Goal: Transaction & Acquisition: Purchase product/service

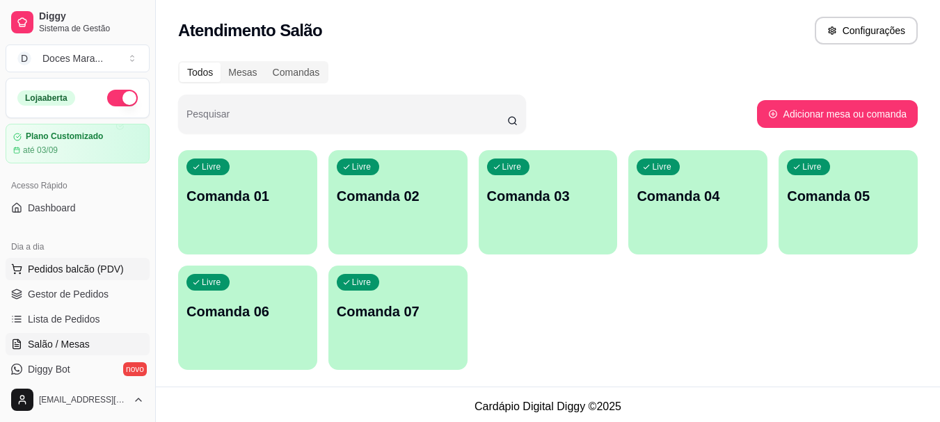
click at [101, 264] on span "Pedidos balcão (PDV)" at bounding box center [76, 269] width 96 height 14
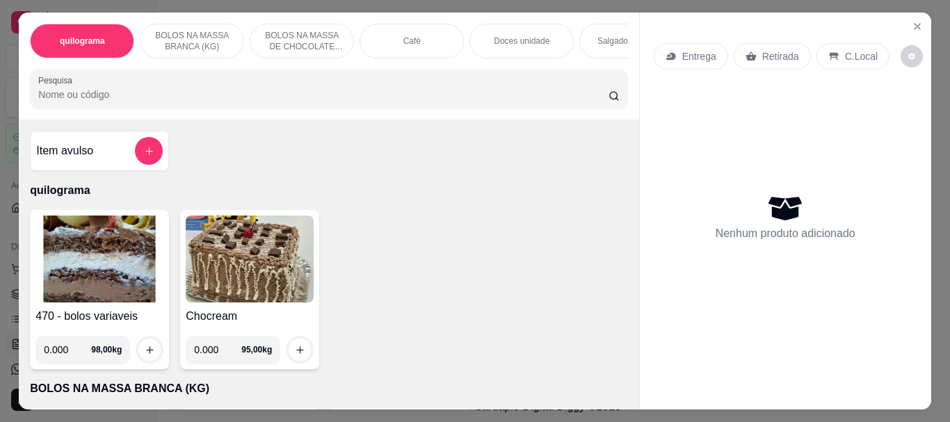
click at [514, 35] on p "Doces unidade" at bounding box center [522, 40] width 56 height 11
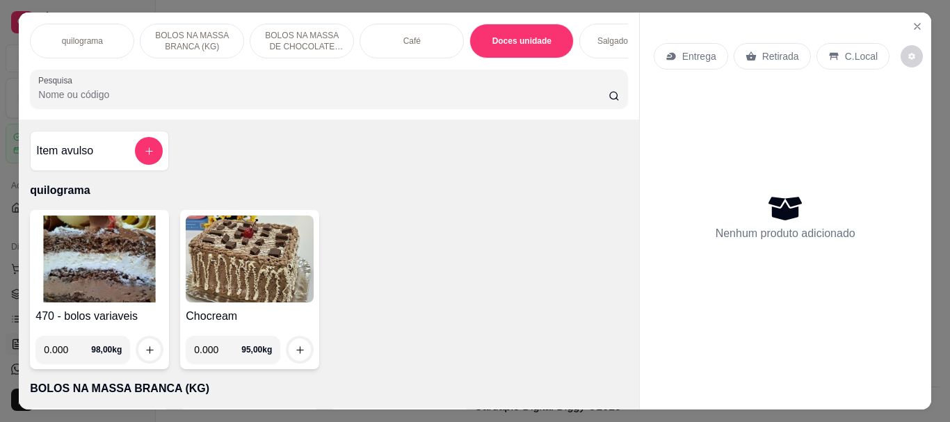
scroll to position [37, 0]
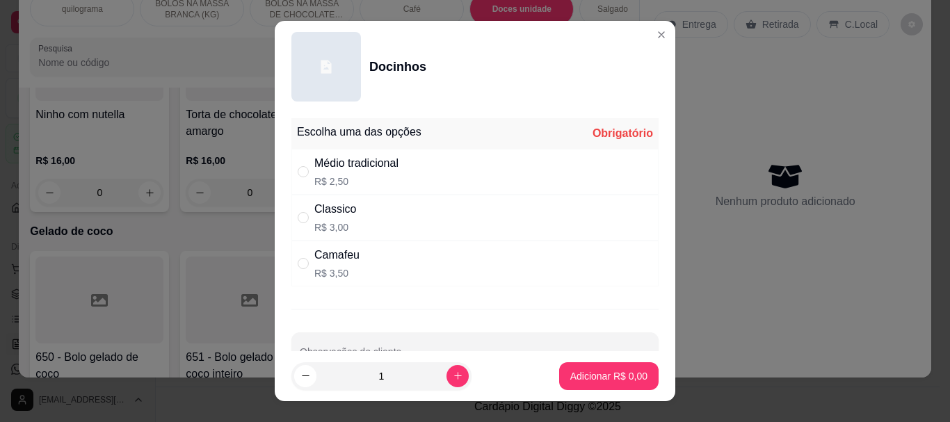
drag, startPoint x: 312, startPoint y: 172, endPoint x: 325, endPoint y: 199, distance: 29.9
click at [314, 173] on div "Médio tradicional R$ 2,50" at bounding box center [356, 171] width 84 height 33
radio input "true"
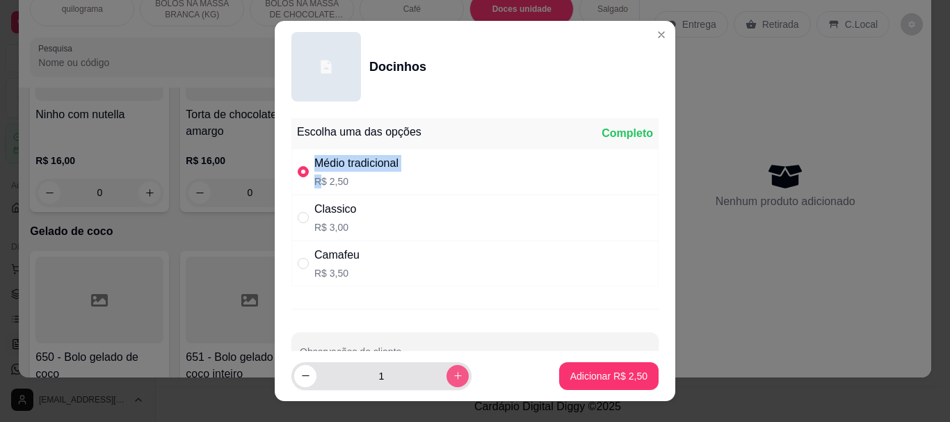
click at [447, 367] on button "increase-product-quantity" at bounding box center [458, 376] width 22 height 22
type input "4"
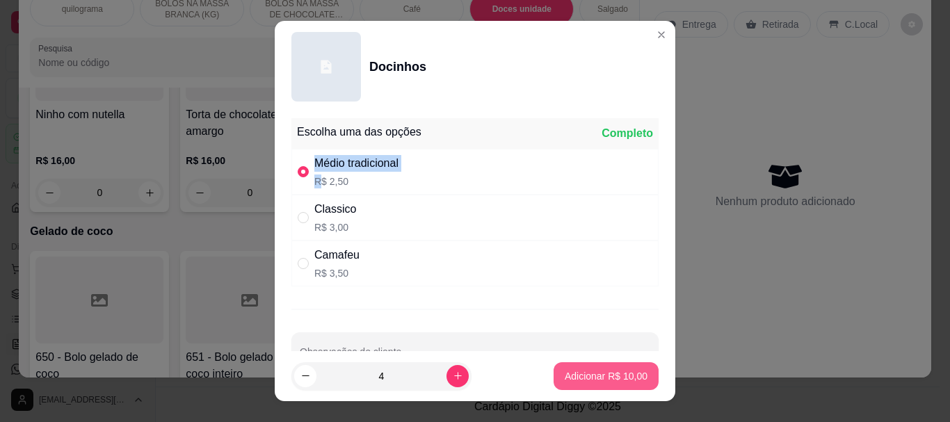
click at [568, 372] on p "Adicionar R$ 10,00" at bounding box center [606, 376] width 83 height 14
type input "4"
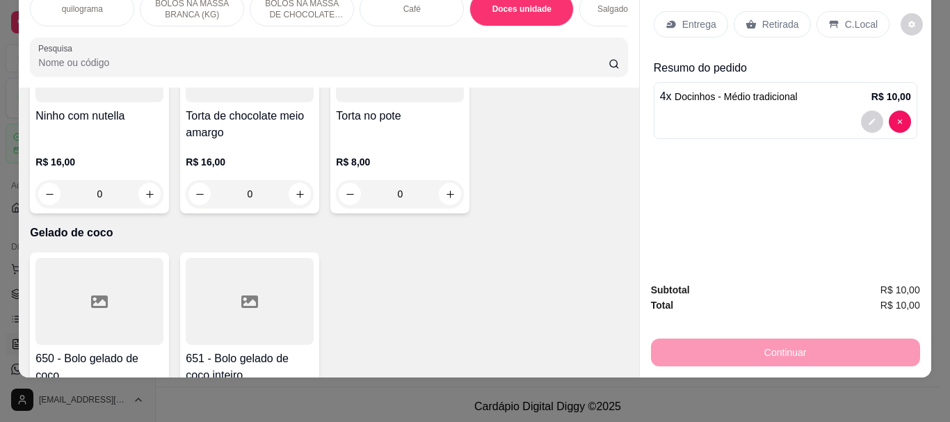
click at [188, 63] on input "Pesquisa" at bounding box center [323, 63] width 570 height 14
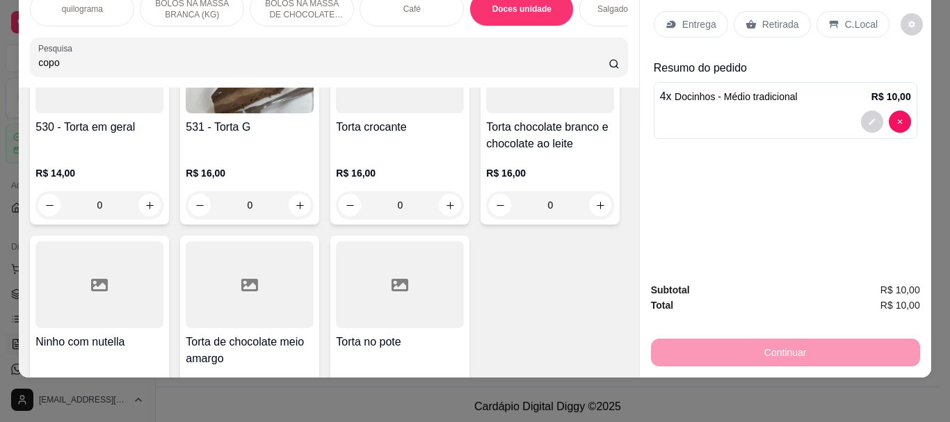
scroll to position [5380, 0]
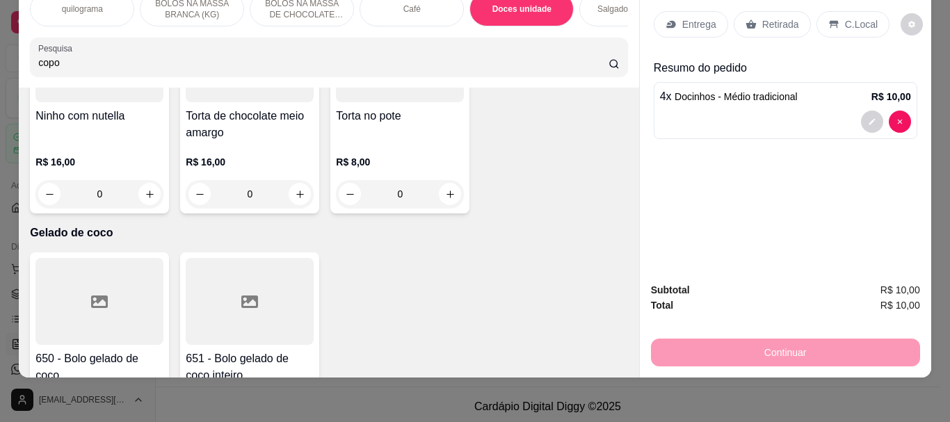
type input "copo"
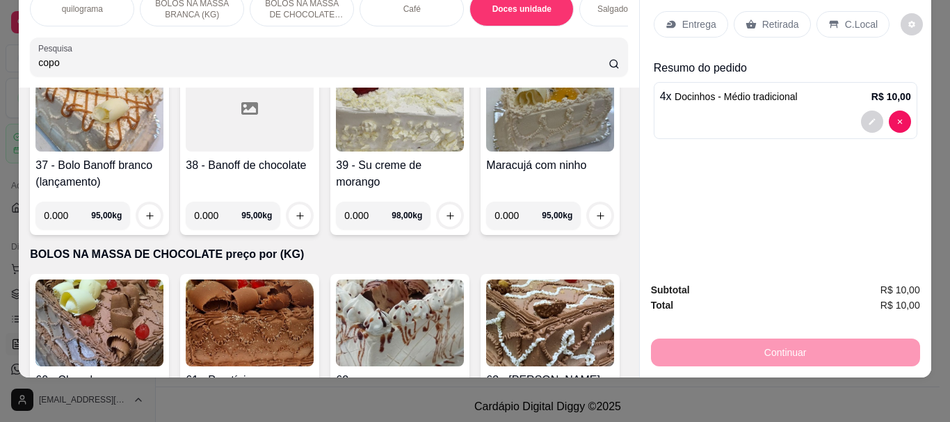
scroll to position [0, 0]
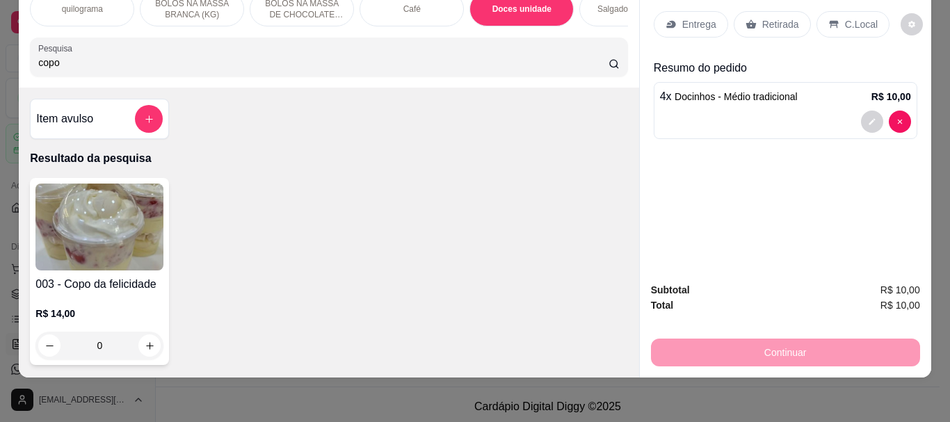
click at [113, 221] on img at bounding box center [99, 227] width 128 height 87
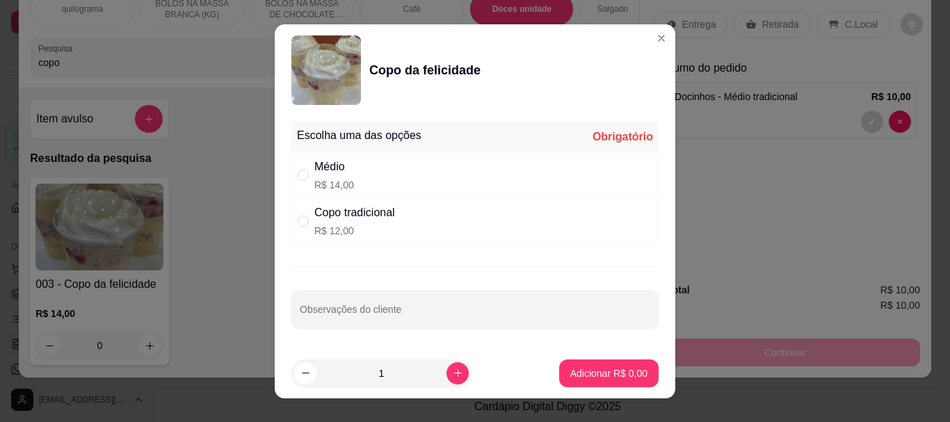
click at [365, 170] on div "Médio R$ 14,00" at bounding box center [474, 175] width 367 height 46
radio input "true"
click at [561, 362] on button "Adicionar R$ 14,00" at bounding box center [606, 374] width 105 height 28
type input "1"
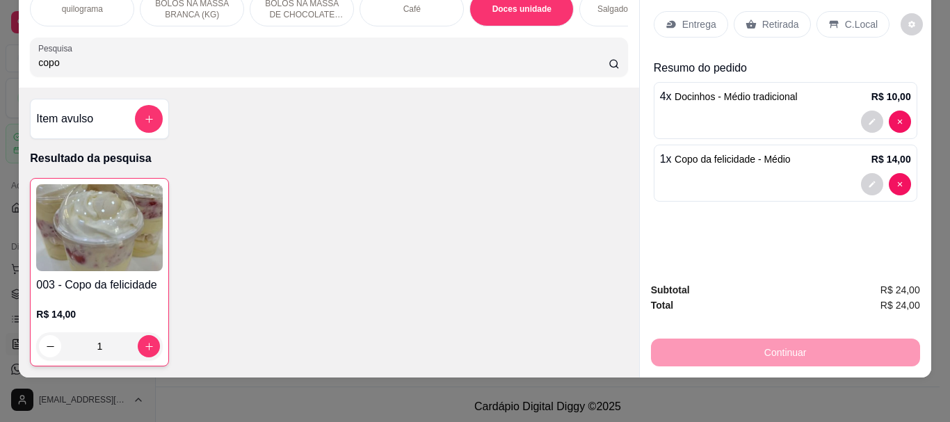
click at [781, 17] on p "Retirada" at bounding box center [780, 24] width 37 height 14
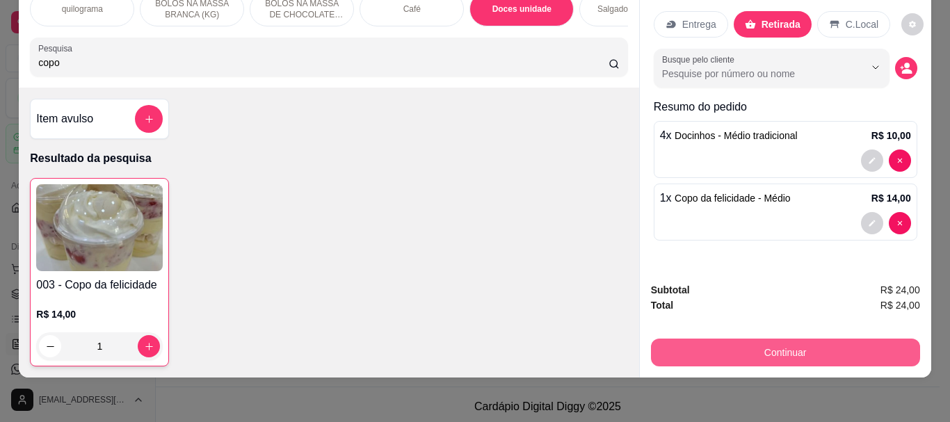
click at [791, 340] on button "Continuar" at bounding box center [785, 353] width 269 height 28
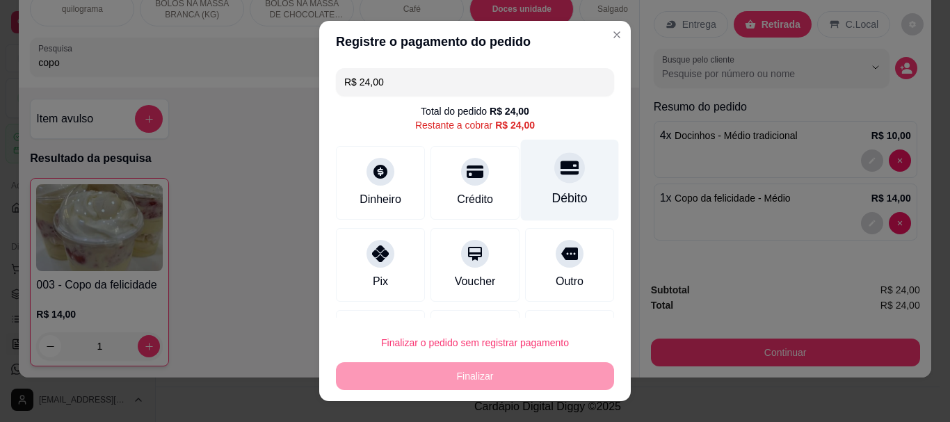
click at [561, 197] on div "Débito" at bounding box center [569, 199] width 35 height 18
type input "R$ 0,00"
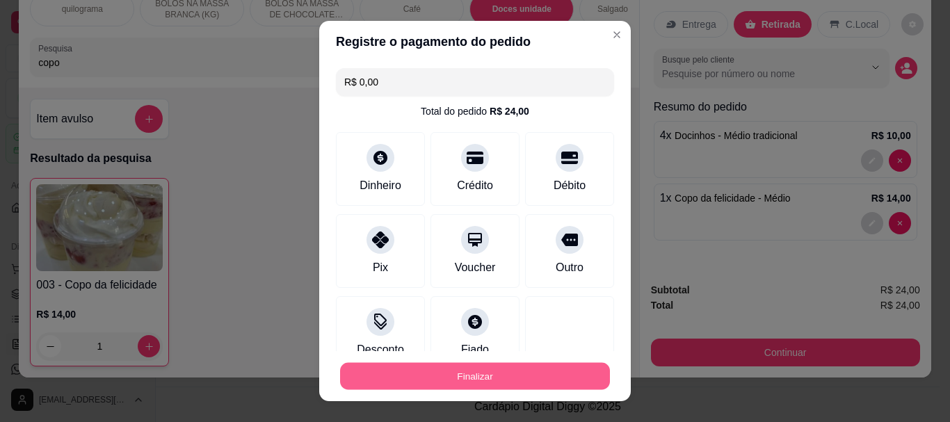
click at [566, 378] on button "Finalizar" at bounding box center [475, 375] width 270 height 27
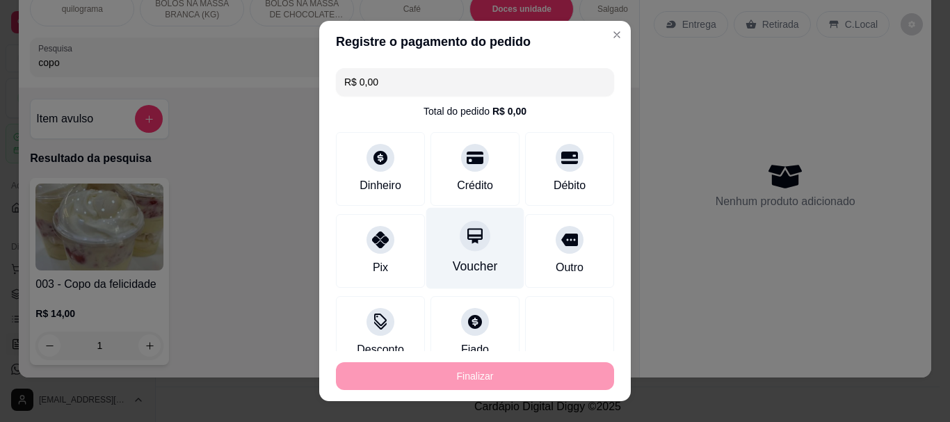
type input "0"
type input "-R$ 24,00"
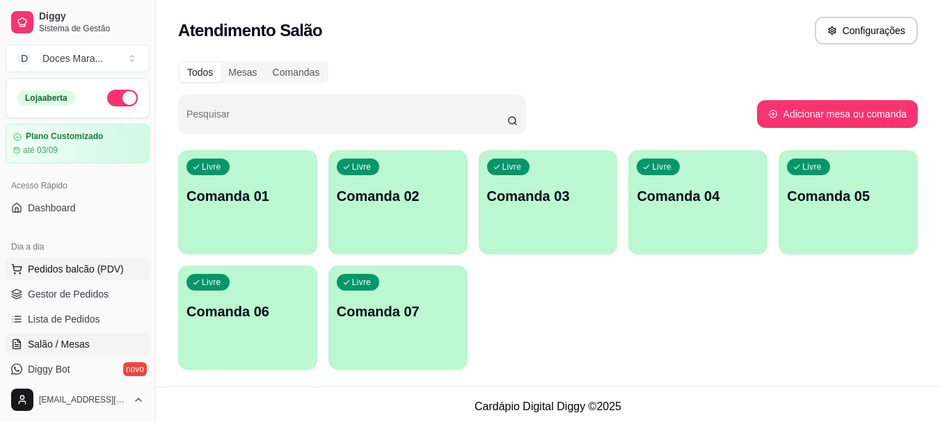
click at [83, 268] on span "Pedidos balcão (PDV)" at bounding box center [76, 269] width 96 height 14
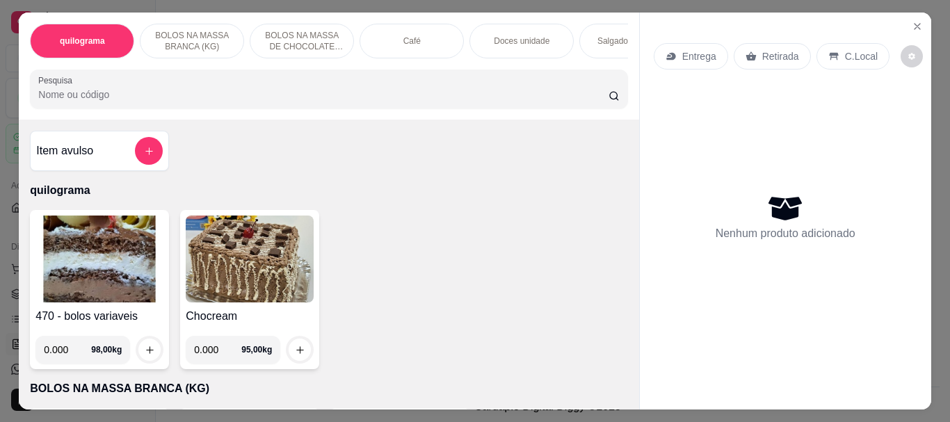
click at [589, 35] on div "Salgados variados" at bounding box center [632, 41] width 104 height 35
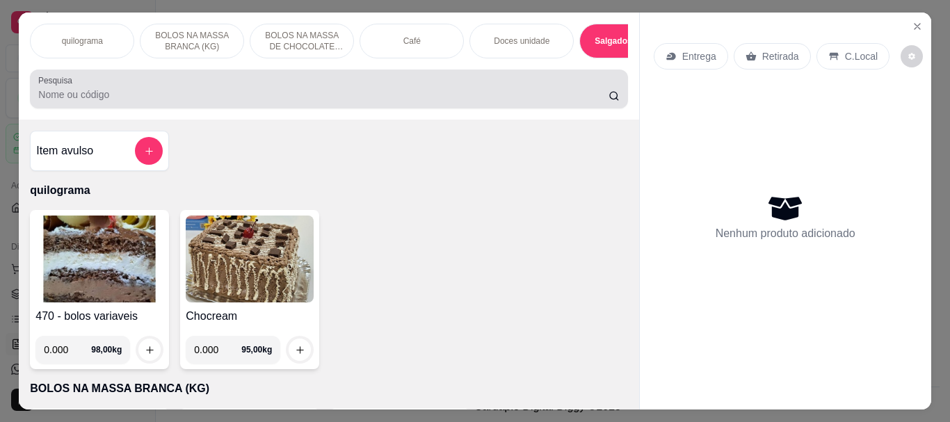
scroll to position [37, 0]
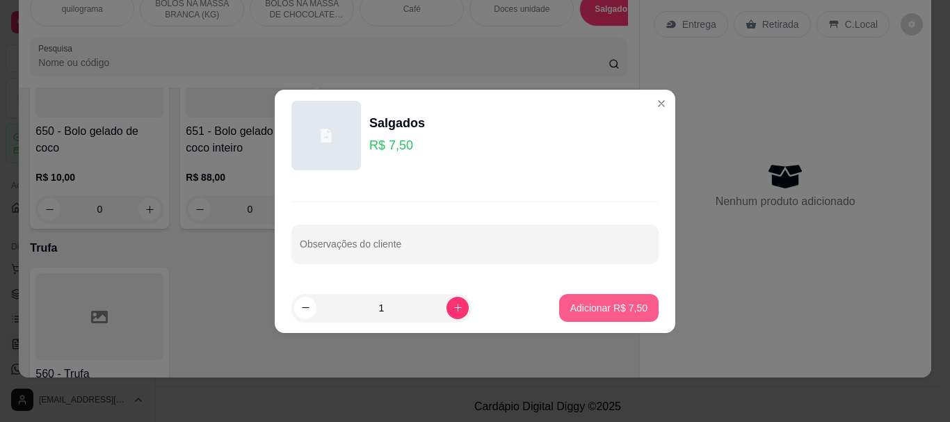
click at [585, 307] on p "Adicionar R$ 7,50" at bounding box center [608, 308] width 77 height 14
type input "1"
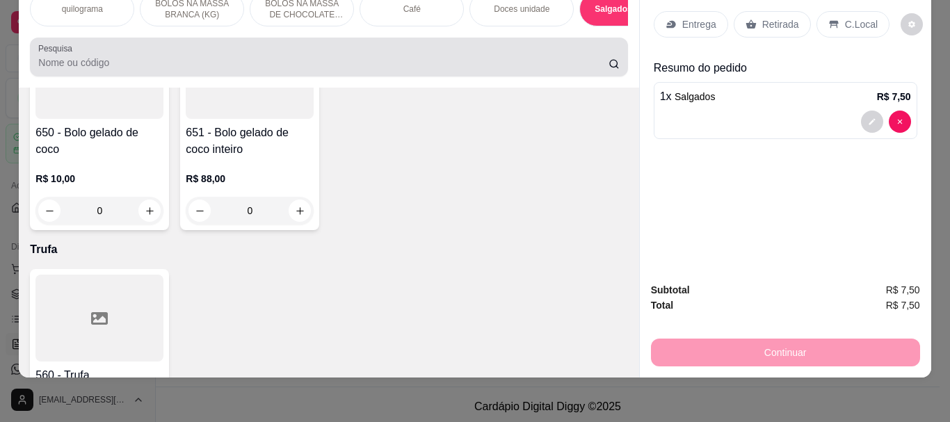
click at [334, 53] on div at bounding box center [328, 57] width 581 height 28
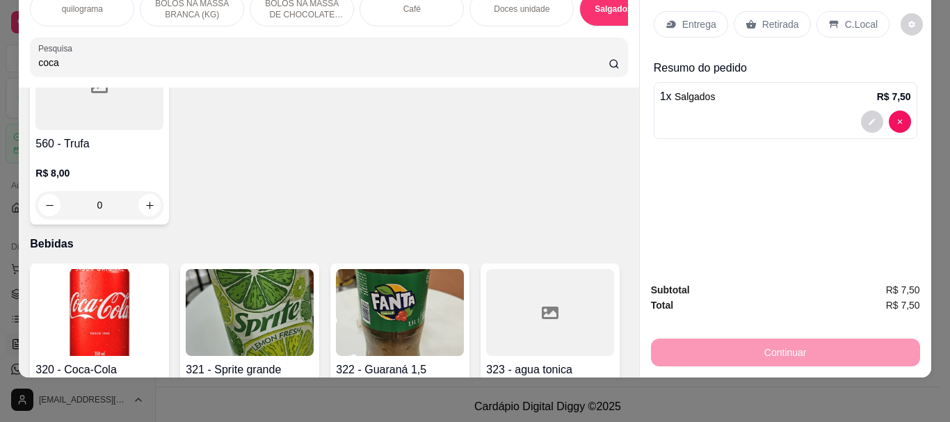
scroll to position [5805, 0]
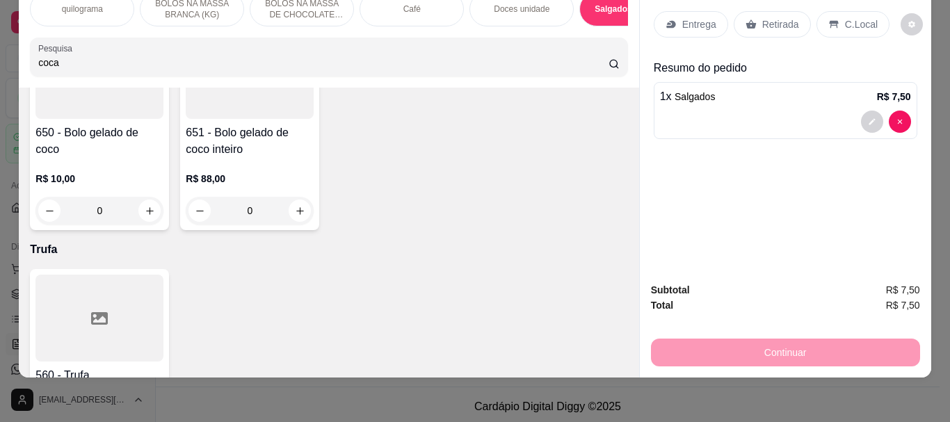
type input "coca"
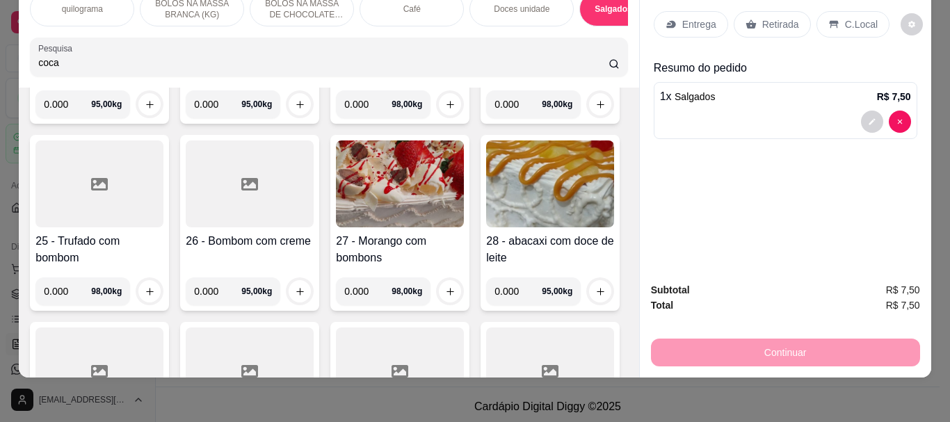
scroll to position [0, 0]
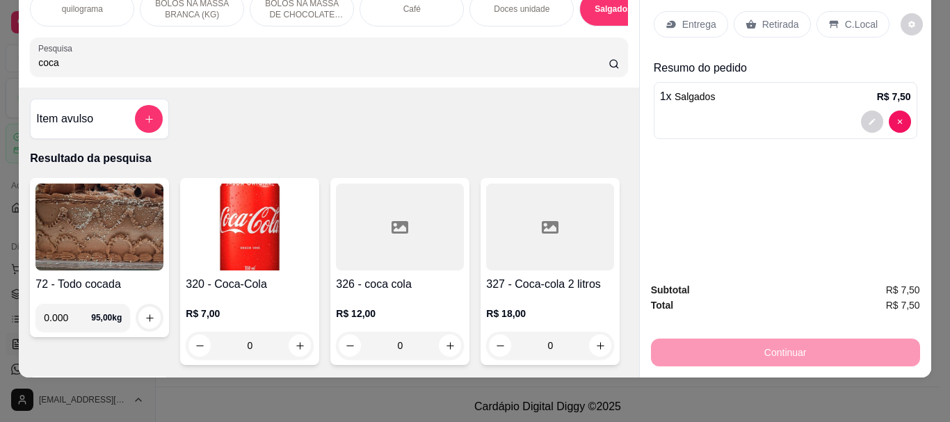
click at [243, 232] on img at bounding box center [250, 227] width 128 height 87
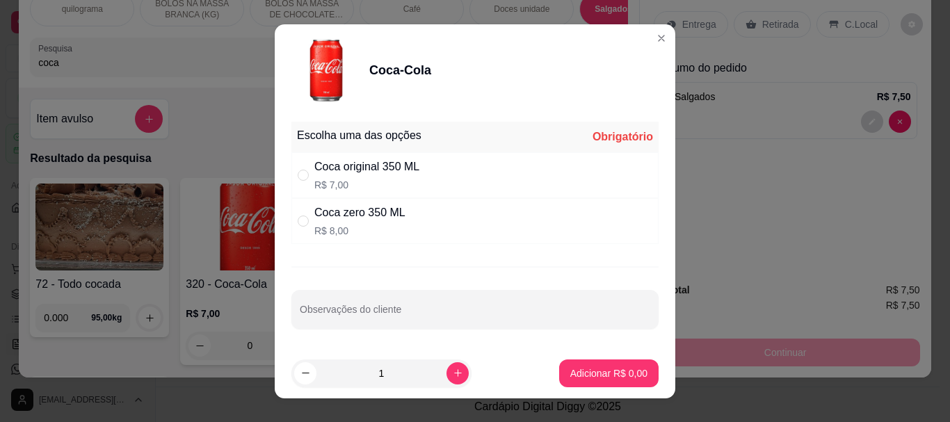
click at [387, 154] on div "Coca original 350 ML R$ 7,00" at bounding box center [474, 175] width 367 height 46
radio input "true"
click at [593, 369] on p "Adicionar R$ 7,00" at bounding box center [608, 373] width 75 height 13
type input "1"
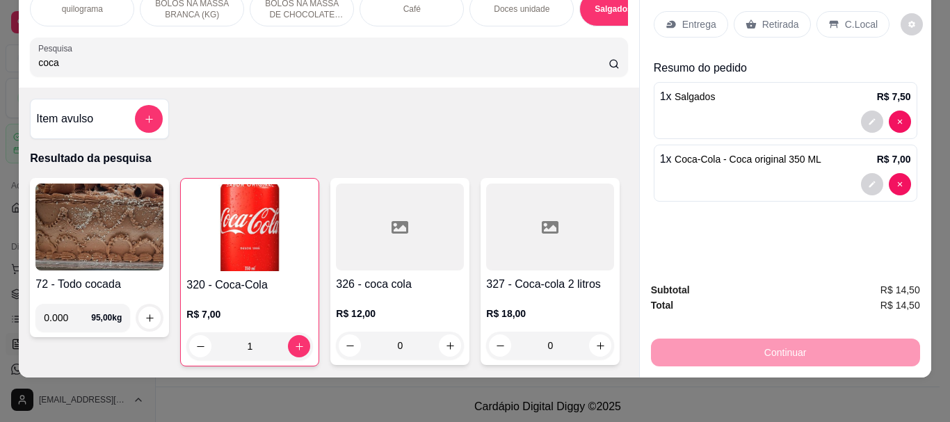
click at [792, 343] on div "Continuar" at bounding box center [785, 350] width 269 height 31
click at [774, 11] on div "Retirada" at bounding box center [772, 24] width 77 height 26
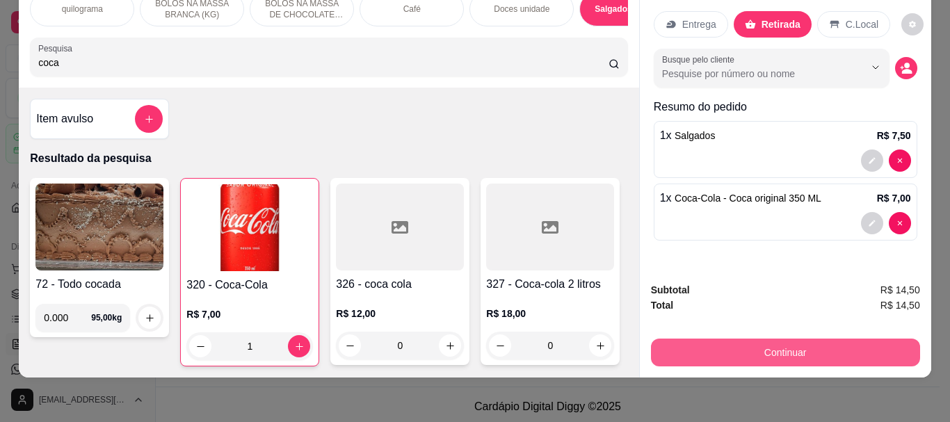
click at [762, 343] on button "Continuar" at bounding box center [785, 353] width 269 height 28
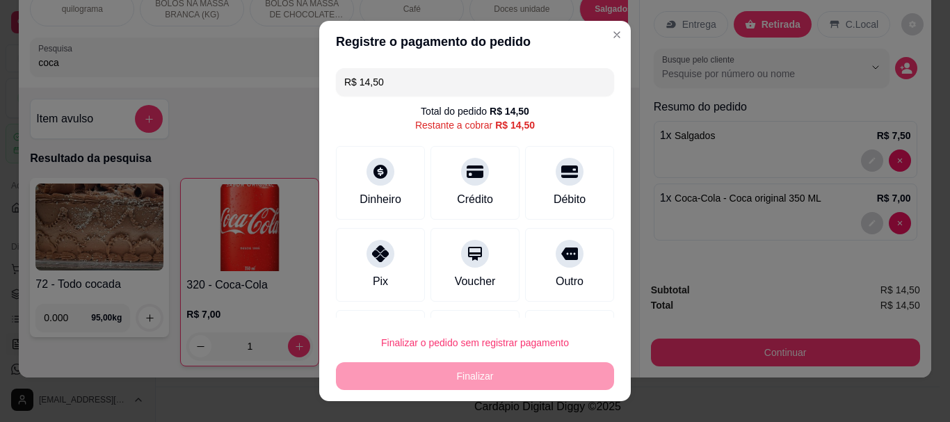
click at [525, 371] on div "Finalizar o pedido sem registrar pagamento Finalizar" at bounding box center [475, 359] width 278 height 61
click at [544, 381] on div "Finalizar o pedido sem registrar pagamento Finalizar" at bounding box center [475, 359] width 278 height 61
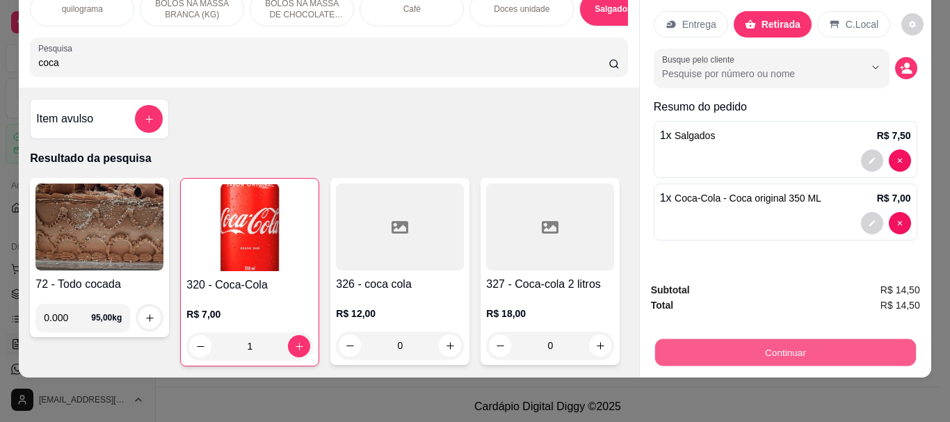
click at [728, 343] on button "Continuar" at bounding box center [785, 352] width 261 height 27
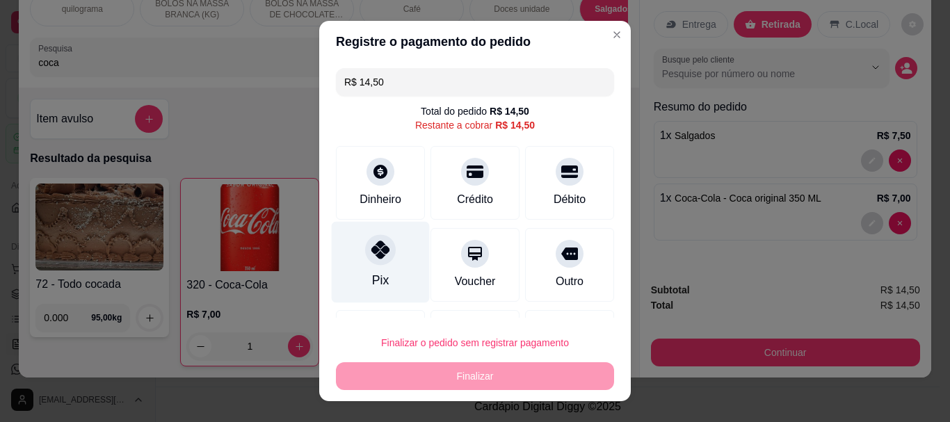
click at [375, 261] on div at bounding box center [380, 250] width 31 height 31
type input "R$ 0,00"
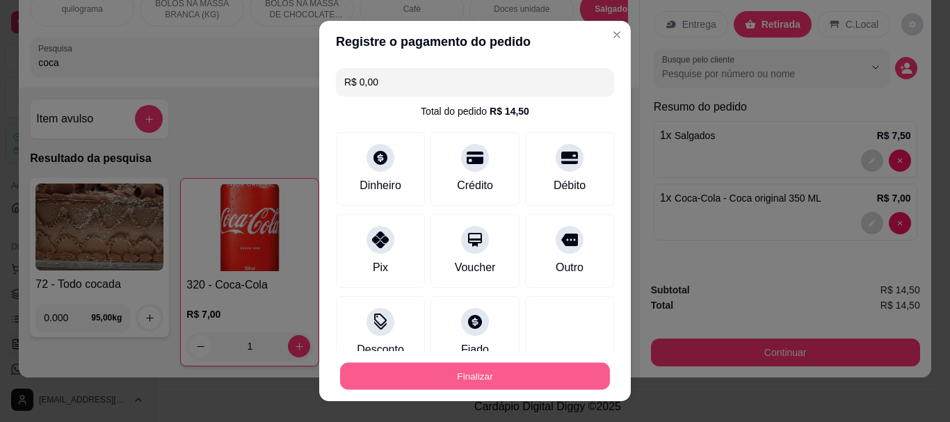
click at [452, 381] on button "Finalizar" at bounding box center [475, 375] width 270 height 27
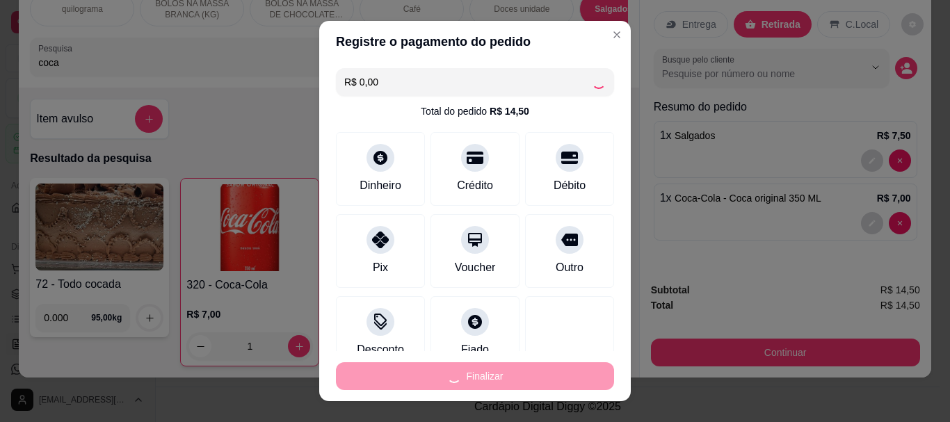
type input "0"
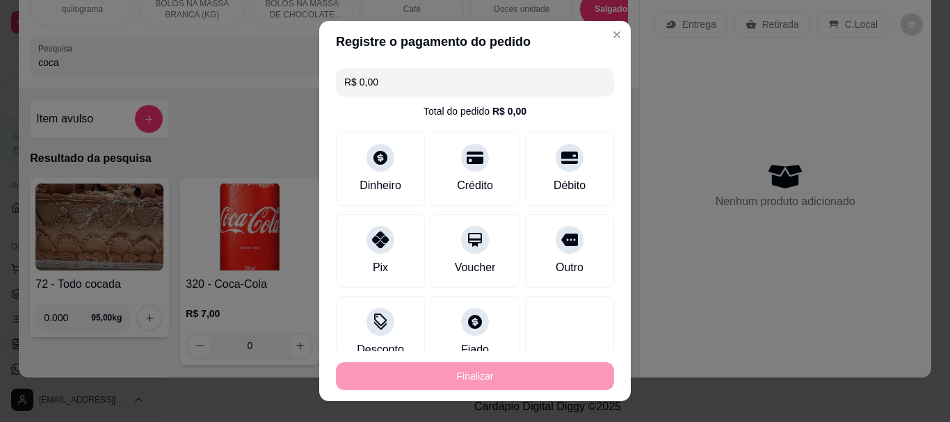
type input "-R$ 14,50"
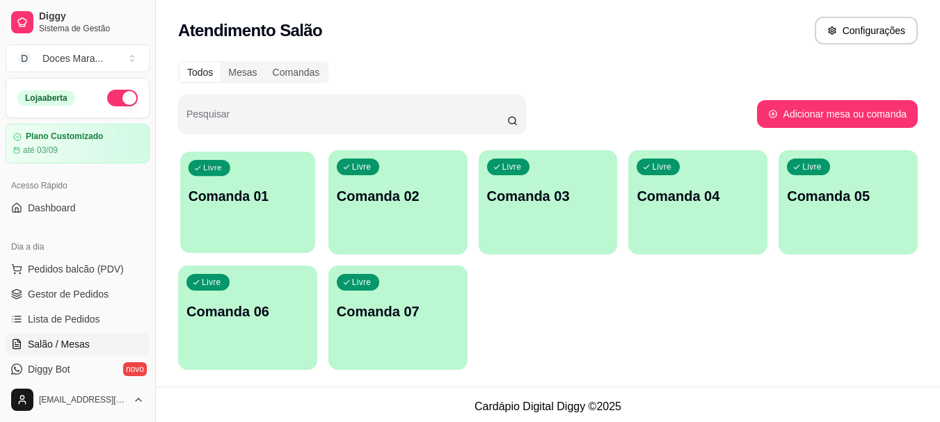
click at [222, 221] on div "Livre Comanda 01" at bounding box center [247, 194] width 135 height 85
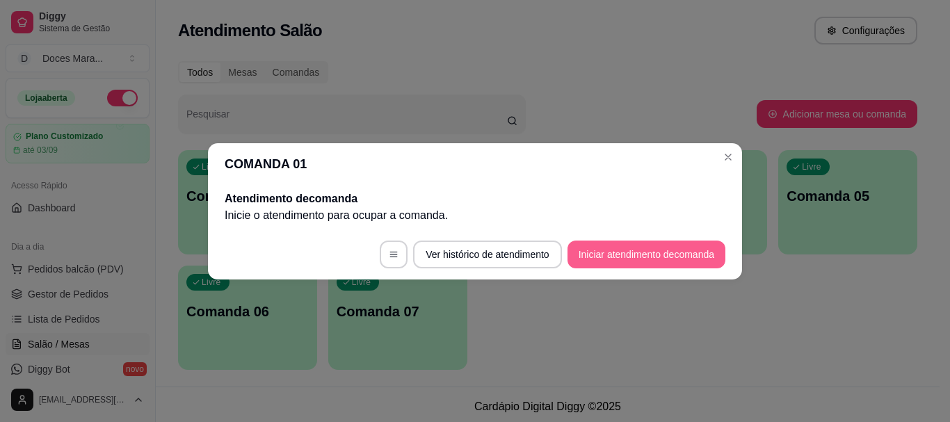
click at [600, 257] on button "Iniciar atendimento de comanda" at bounding box center [647, 255] width 158 height 28
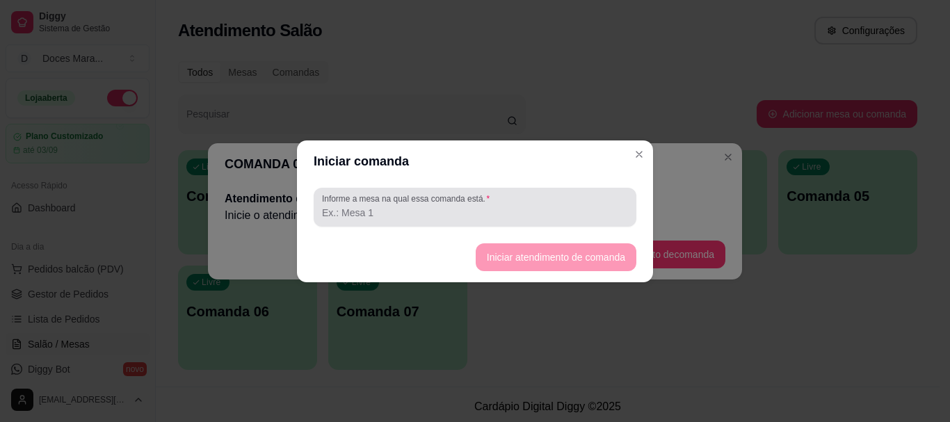
click at [403, 214] on input "Informe a mesa na qual essa comanda está." at bounding box center [475, 213] width 306 height 14
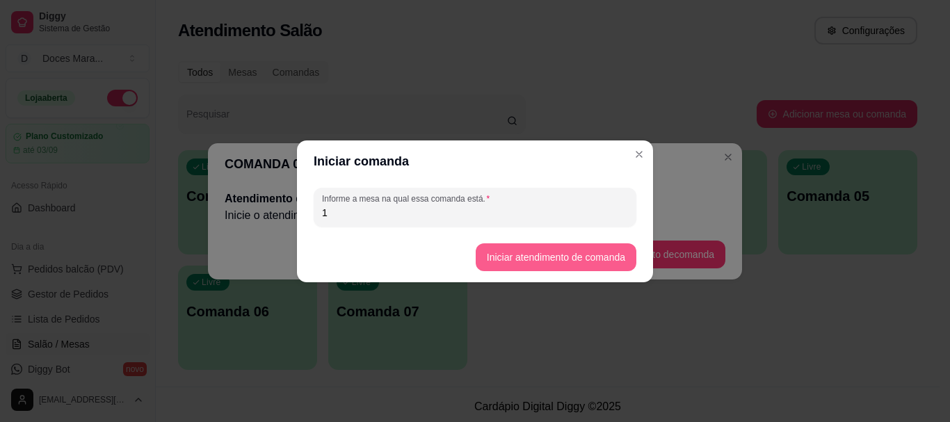
type input "1"
click at [499, 258] on button "Iniciar atendimento de comanda" at bounding box center [556, 257] width 161 height 28
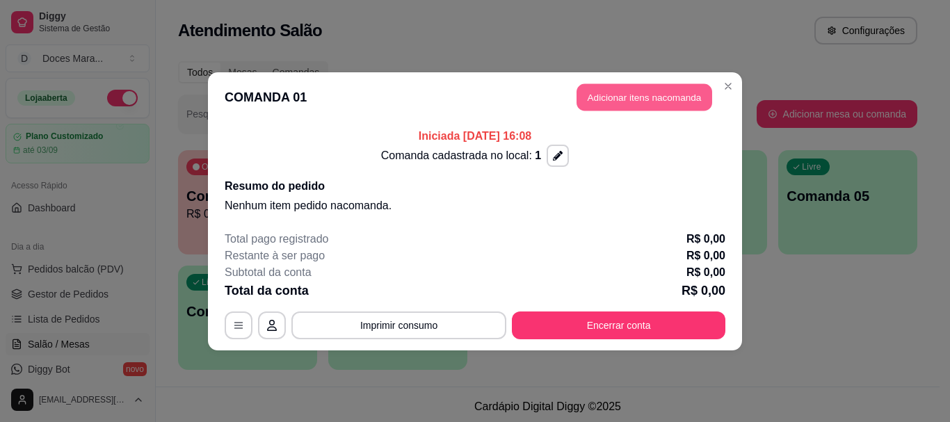
click at [638, 89] on button "Adicionar itens na comanda" at bounding box center [645, 96] width 136 height 27
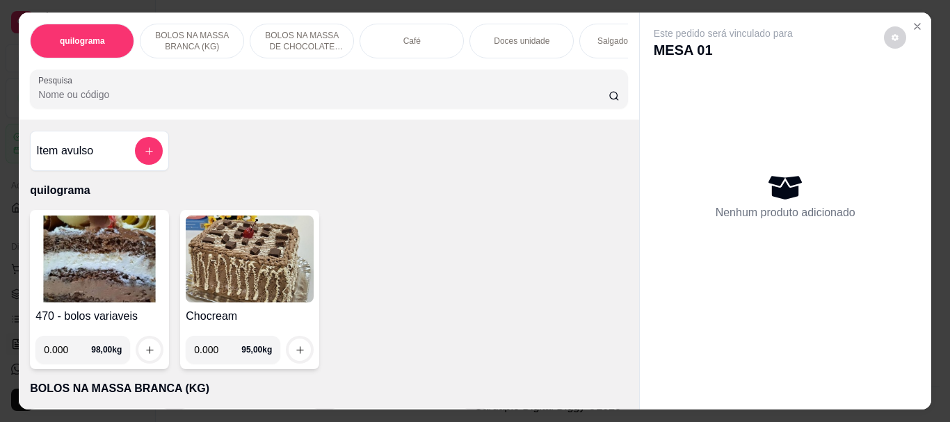
click at [398, 33] on div "Café" at bounding box center [412, 41] width 104 height 35
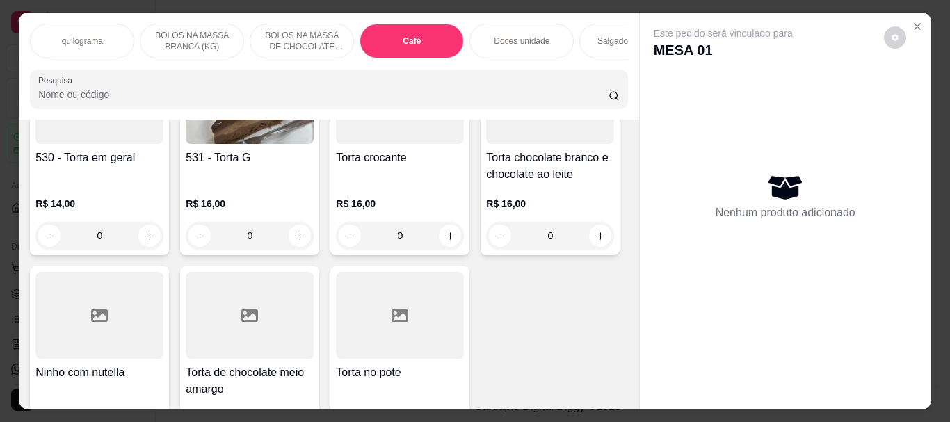
scroll to position [37, 0]
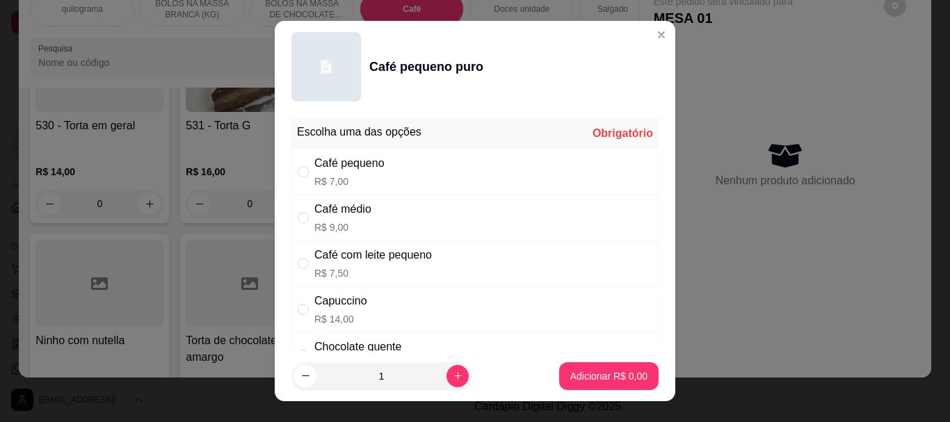
click at [321, 175] on p "R$ 7,00" at bounding box center [349, 182] width 70 height 14
radio input "true"
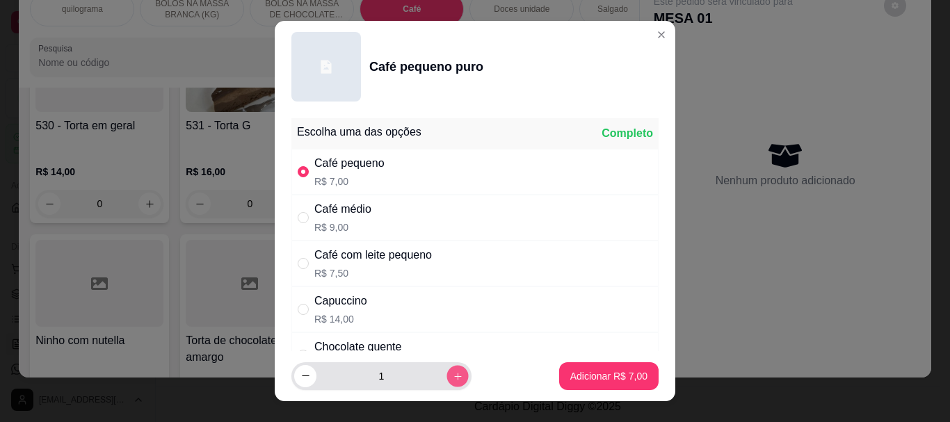
click at [453, 374] on icon "increase-product-quantity" at bounding box center [458, 376] width 10 height 10
type input "2"
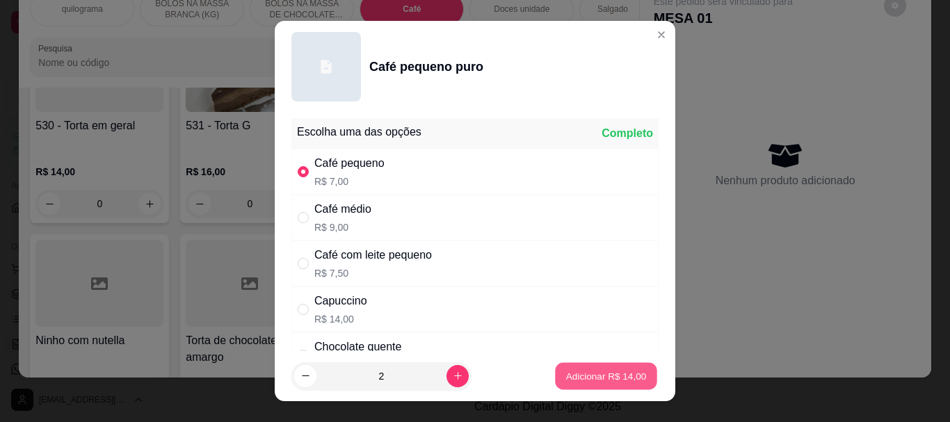
click at [561, 366] on button "Adicionar R$ 14,00" at bounding box center [606, 375] width 102 height 27
type input "2"
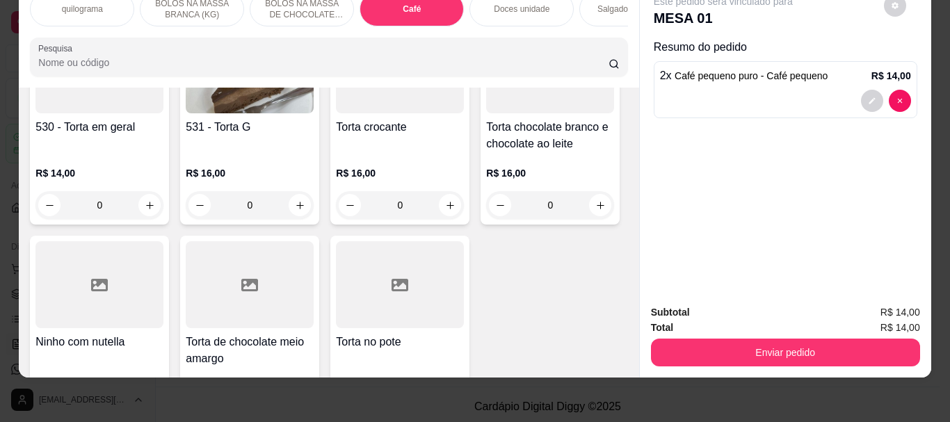
click at [517, 3] on p "Doces unidade" at bounding box center [522, 8] width 56 height 11
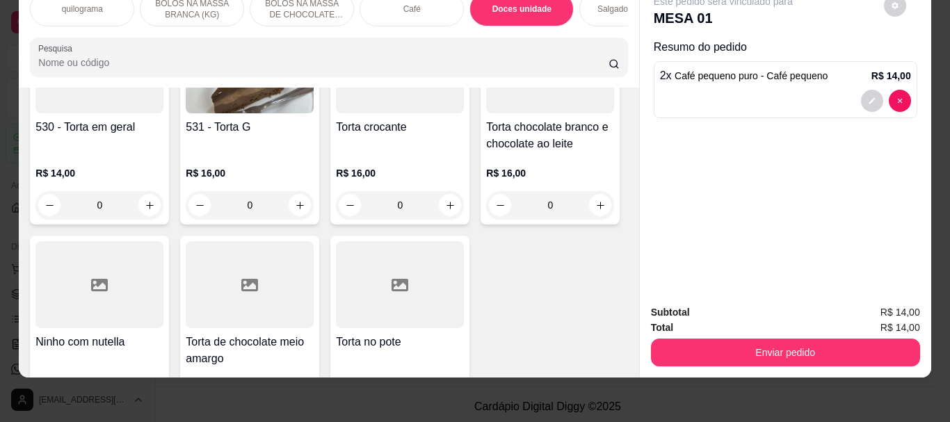
scroll to position [5156, 0]
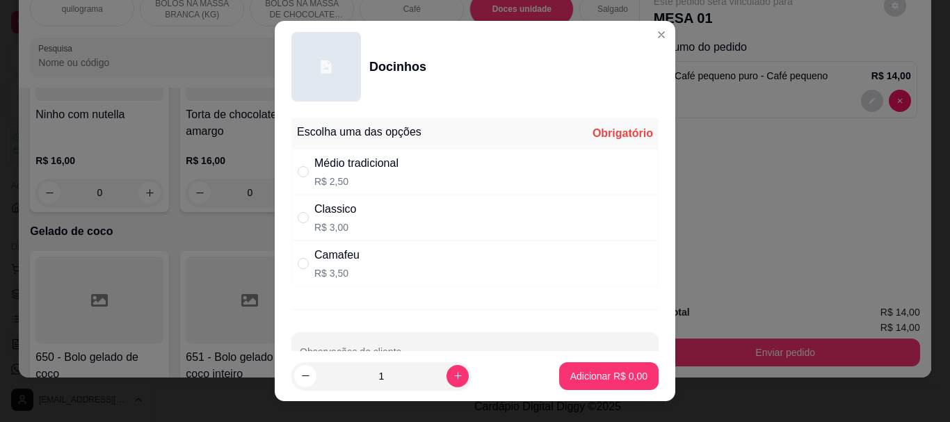
click at [324, 225] on p "R$ 3,00" at bounding box center [335, 228] width 42 height 14
radio input "true"
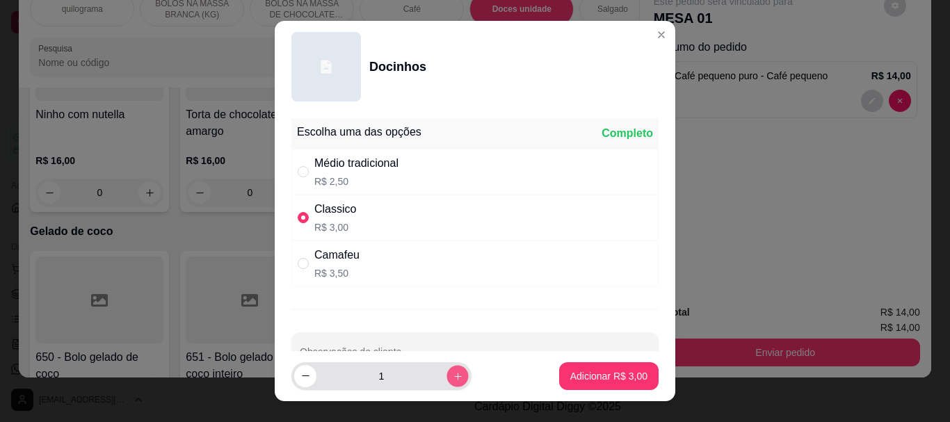
click at [453, 375] on icon "increase-product-quantity" at bounding box center [458, 376] width 10 height 10
type input "2"
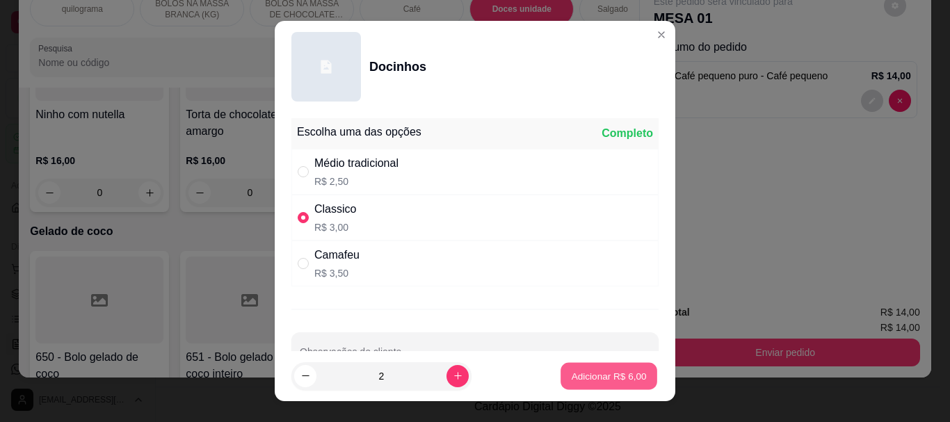
click at [571, 369] on p "Adicionar R$ 6,00" at bounding box center [608, 375] width 75 height 13
type input "2"
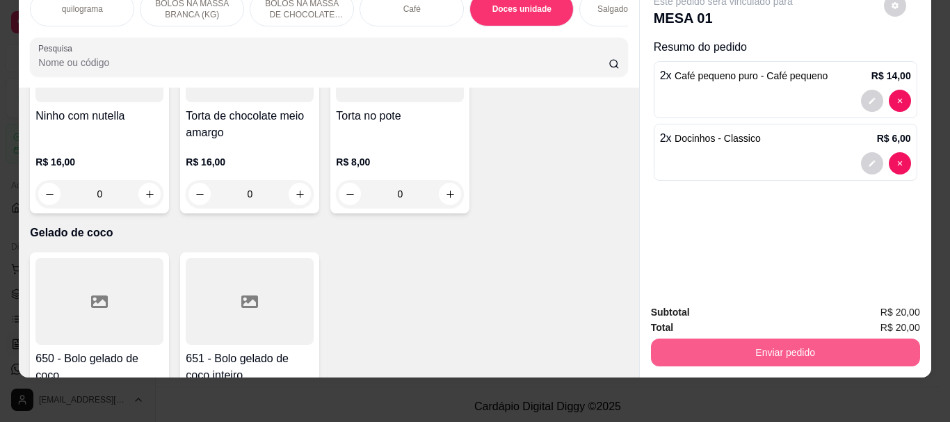
click at [733, 340] on button "Enviar pedido" at bounding box center [785, 353] width 269 height 28
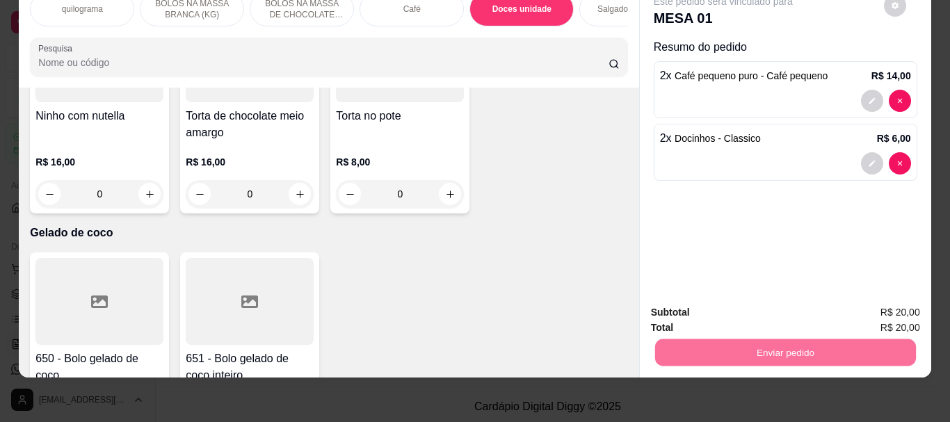
click at [745, 305] on button "Não registrar e enviar pedido" at bounding box center [739, 308] width 145 height 26
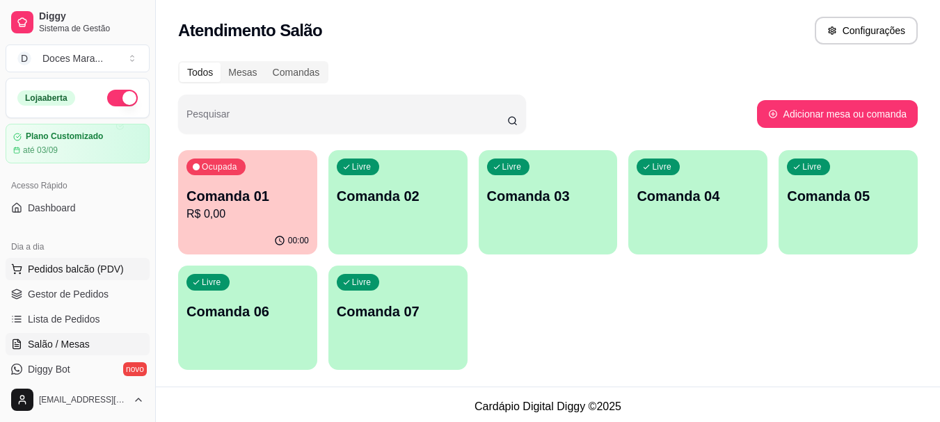
click at [77, 266] on span "Pedidos balcão (PDV)" at bounding box center [76, 269] width 96 height 14
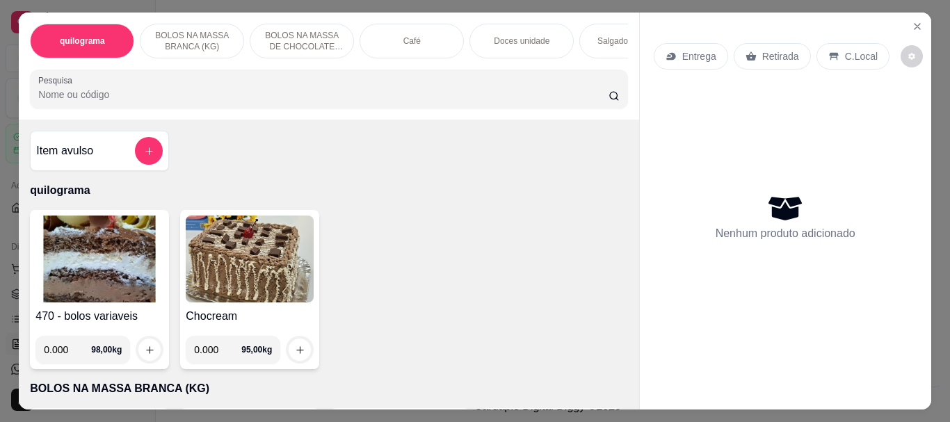
click at [515, 35] on p "Doces unidade" at bounding box center [522, 40] width 56 height 11
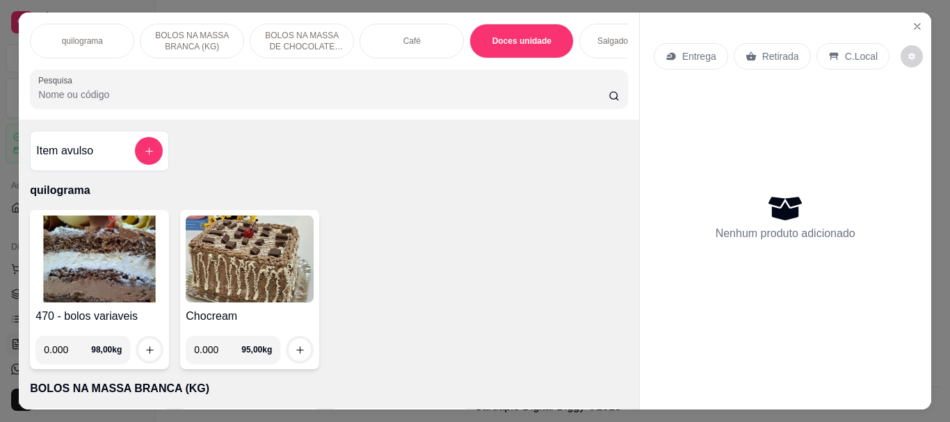
scroll to position [37, 0]
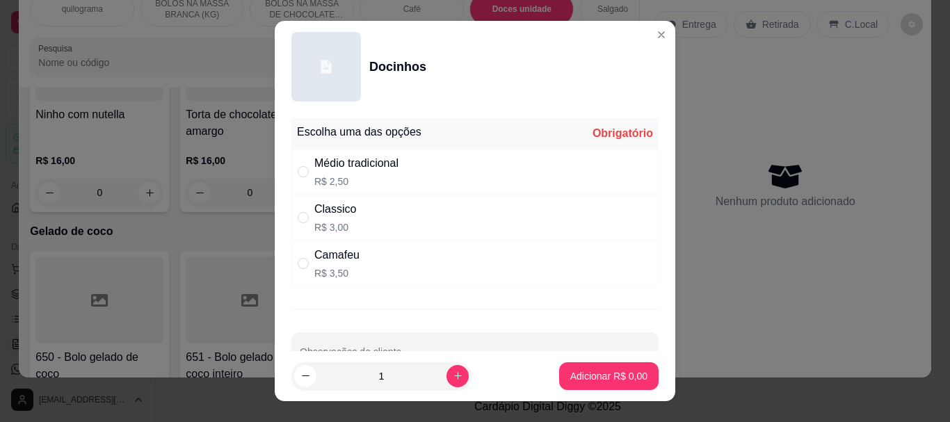
click at [342, 224] on p "R$ 3,00" at bounding box center [335, 228] width 42 height 14
radio input "true"
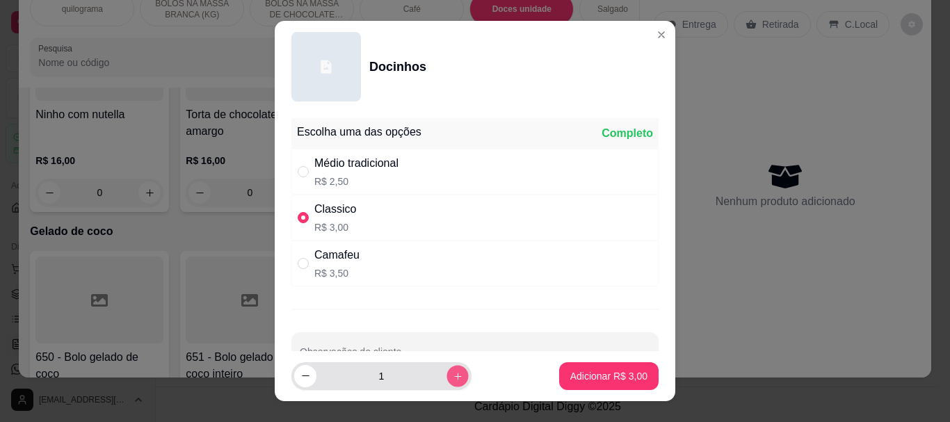
click at [453, 379] on icon "increase-product-quantity" at bounding box center [458, 376] width 10 height 10
type input "2"
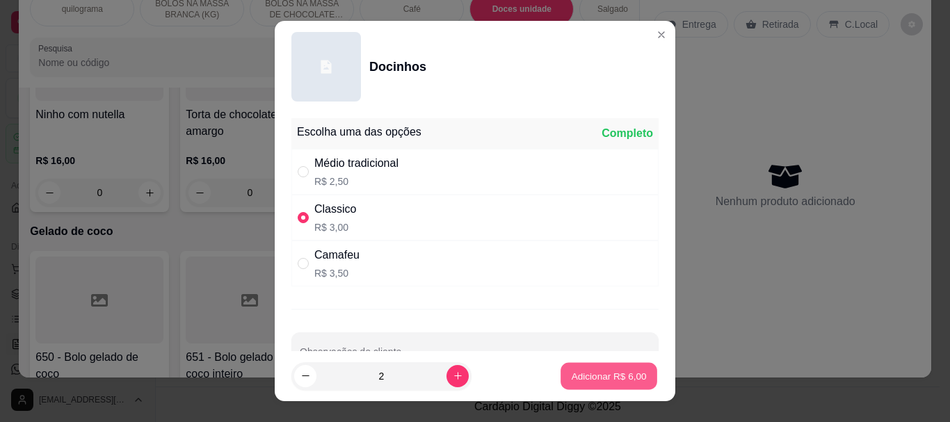
click at [593, 373] on p "Adicionar R$ 6,00" at bounding box center [608, 375] width 75 height 13
type input "2"
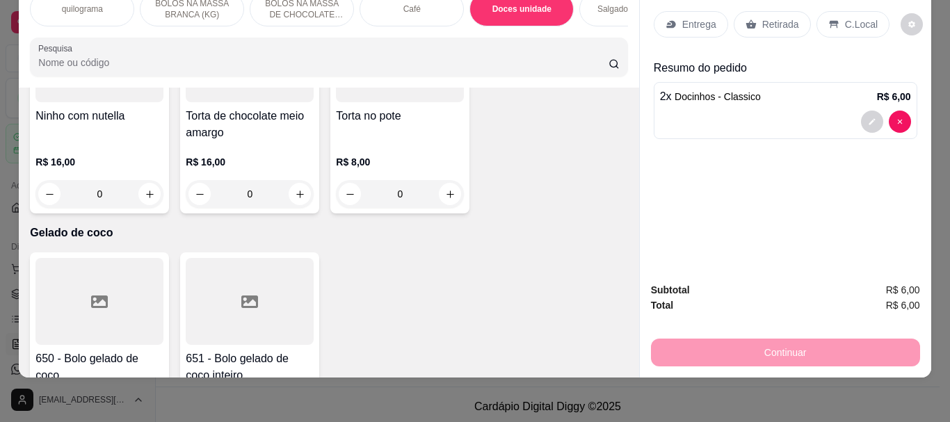
click at [845, 17] on p "C.Local" at bounding box center [861, 24] width 33 height 14
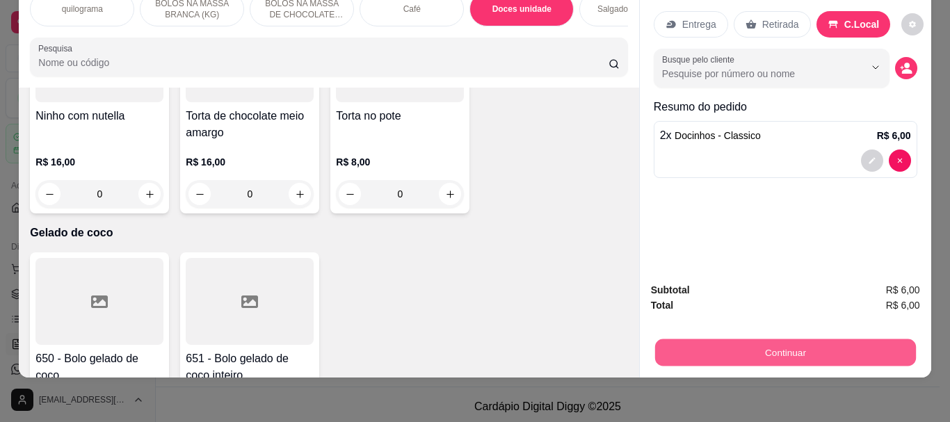
click at [789, 342] on button "Continuar" at bounding box center [785, 352] width 261 height 27
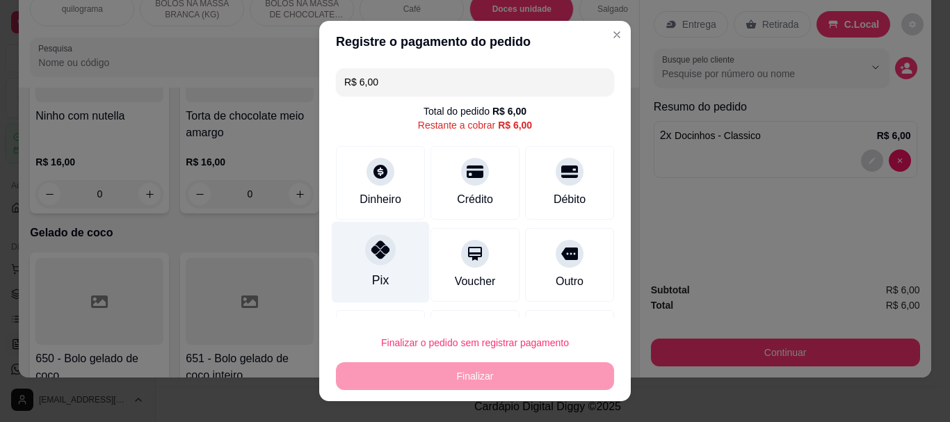
click at [365, 257] on div at bounding box center [380, 250] width 31 height 31
type input "R$ 0,00"
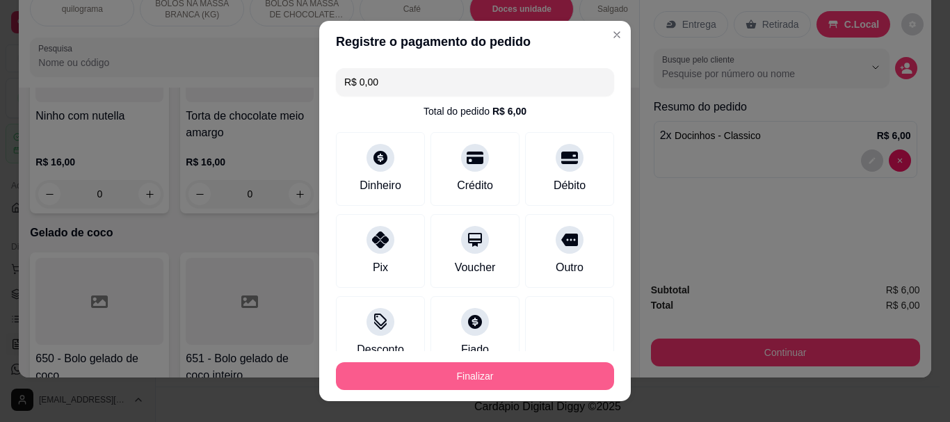
click at [413, 365] on button "Finalizar" at bounding box center [475, 376] width 278 height 28
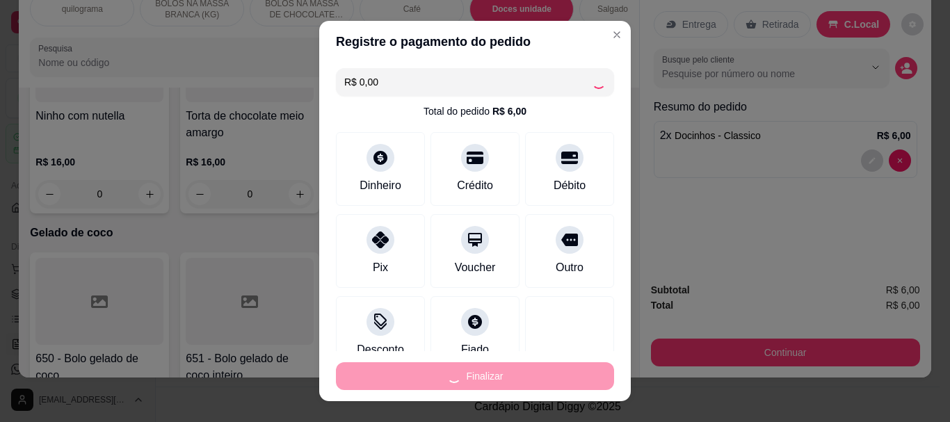
type input "0"
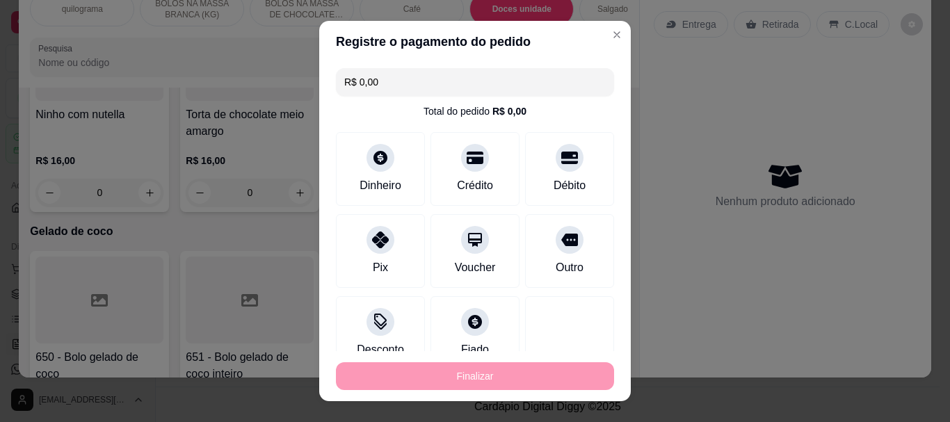
type input "-R$ 6,00"
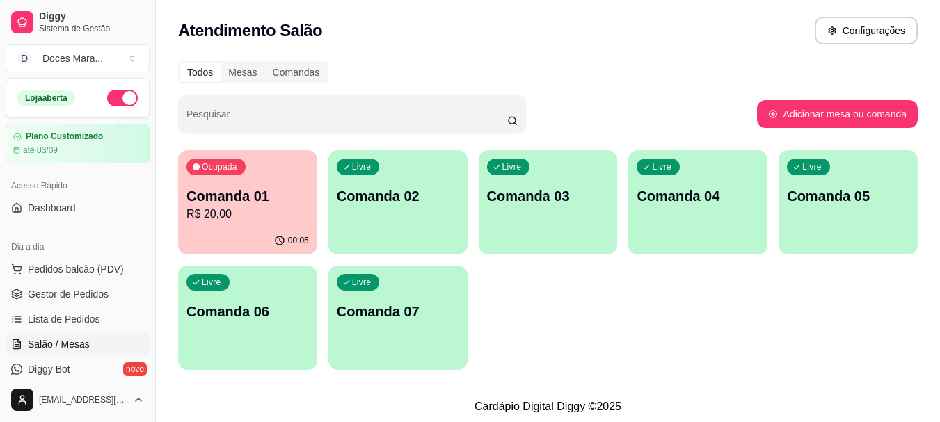
click at [219, 221] on p "R$ 20,00" at bounding box center [247, 214] width 122 height 17
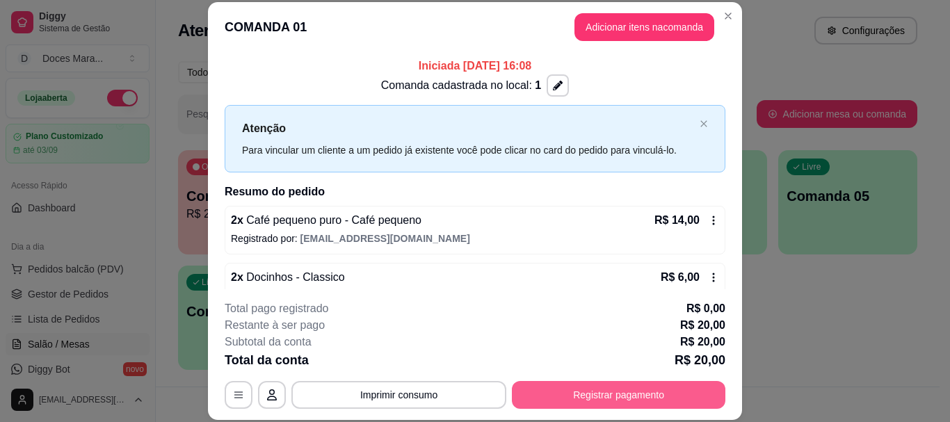
click at [644, 400] on button "Registrar pagamento" at bounding box center [619, 395] width 214 height 28
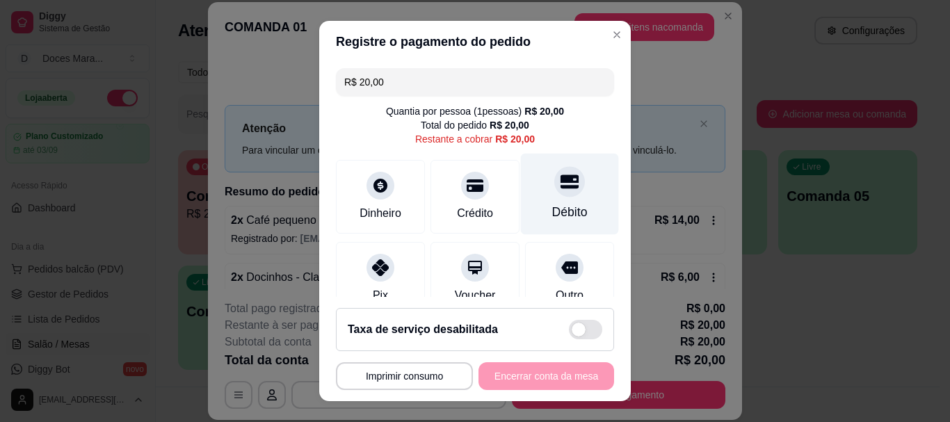
click at [561, 186] on icon at bounding box center [570, 182] width 18 height 14
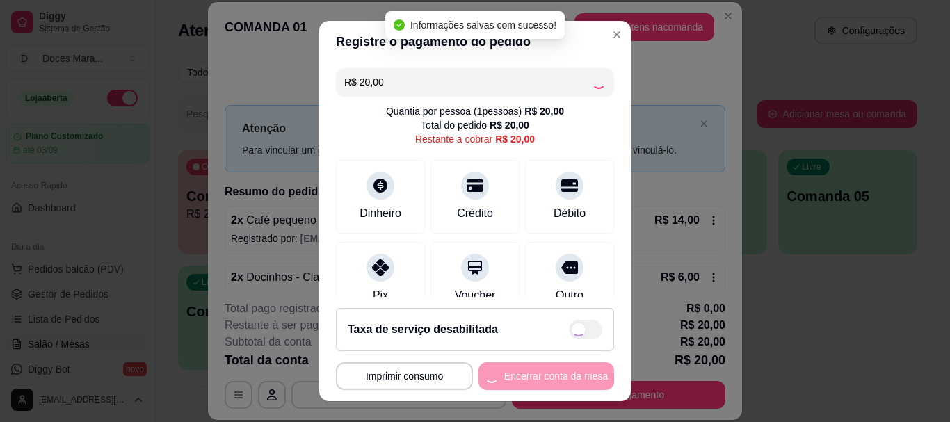
type input "R$ 0,00"
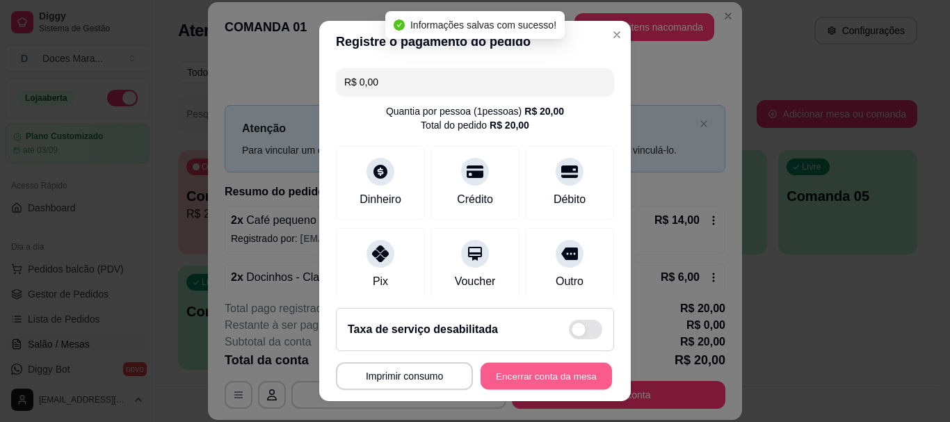
click at [555, 374] on button "Encerrar conta da mesa" at bounding box center [546, 375] width 131 height 27
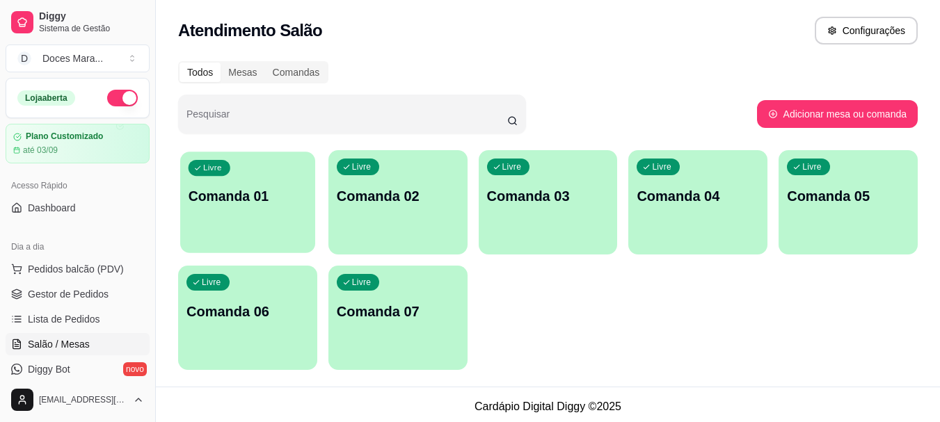
click at [253, 218] on div "Livre Comanda 01" at bounding box center [247, 194] width 135 height 85
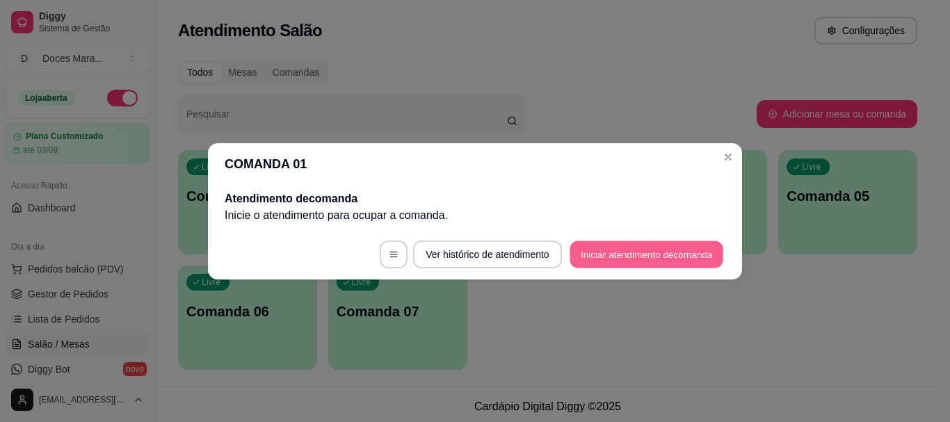
click at [630, 257] on button "Iniciar atendimento de comanda" at bounding box center [647, 254] width 154 height 27
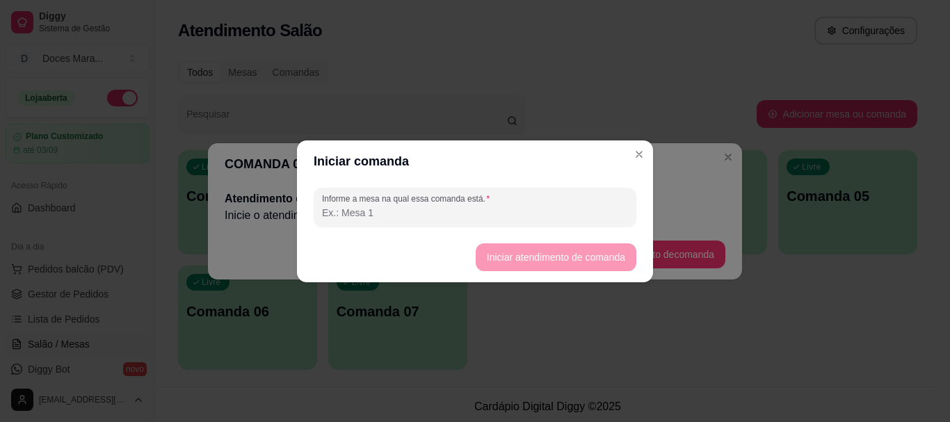
click at [406, 208] on input "Informe a mesa na qual essa comanda está." at bounding box center [475, 213] width 306 height 14
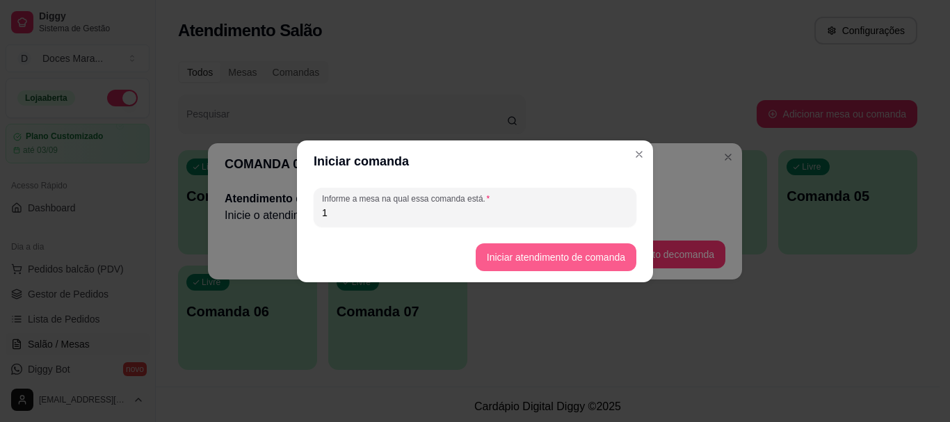
type input "1"
click at [549, 249] on button "Iniciar atendimento de comanda" at bounding box center [556, 257] width 161 height 28
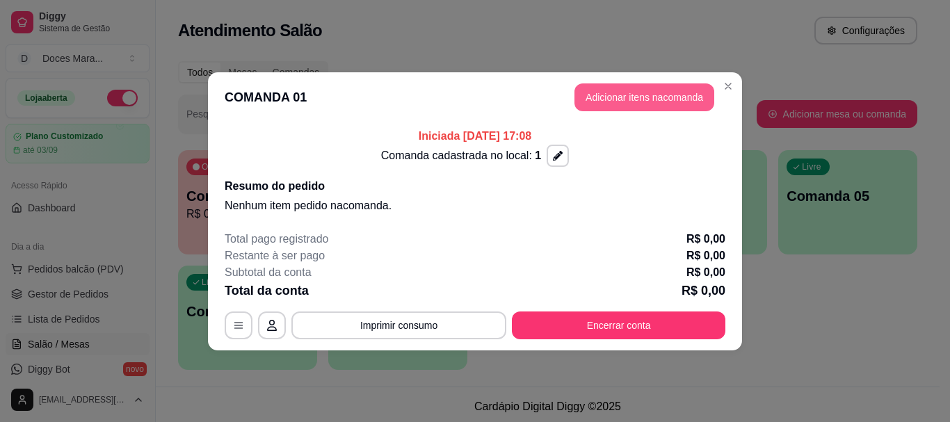
click at [660, 93] on button "Adicionar itens na comanda" at bounding box center [645, 97] width 140 height 28
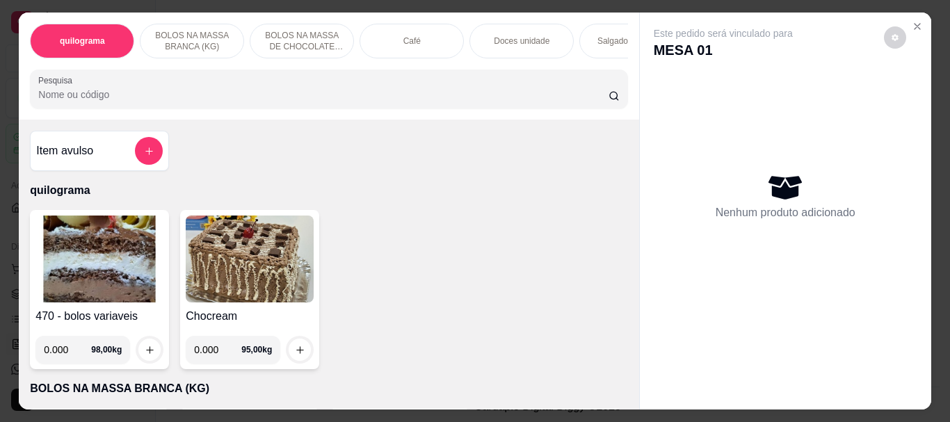
click at [93, 259] on img at bounding box center [99, 259] width 128 height 87
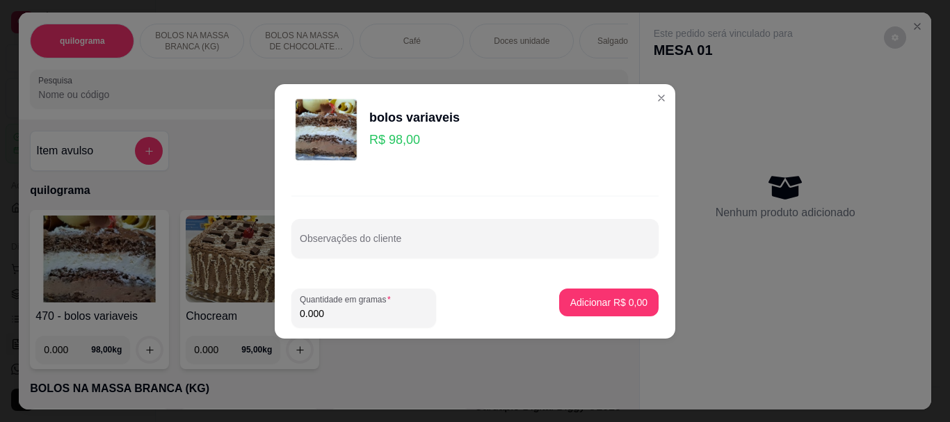
click at [337, 313] on input "0.000" at bounding box center [364, 314] width 128 height 14
type input "0.100"
click at [598, 305] on p "Adicionar R$ 9,80" at bounding box center [608, 302] width 75 height 13
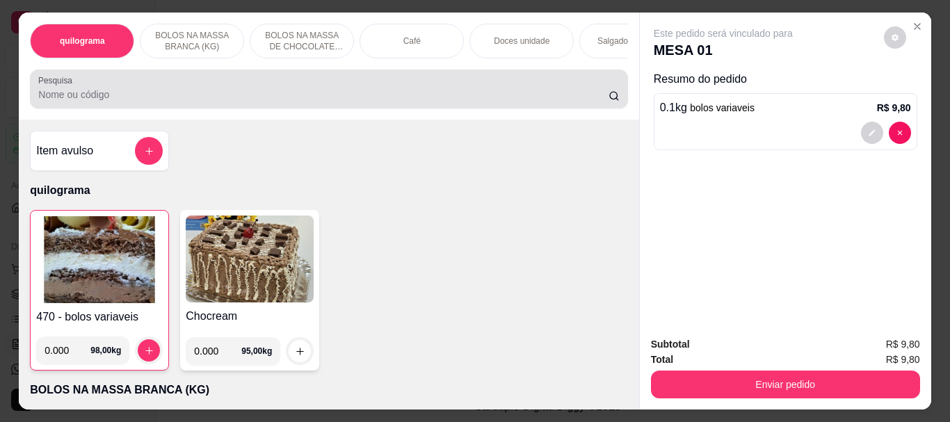
click at [178, 95] on input "Pesquisa" at bounding box center [323, 95] width 570 height 14
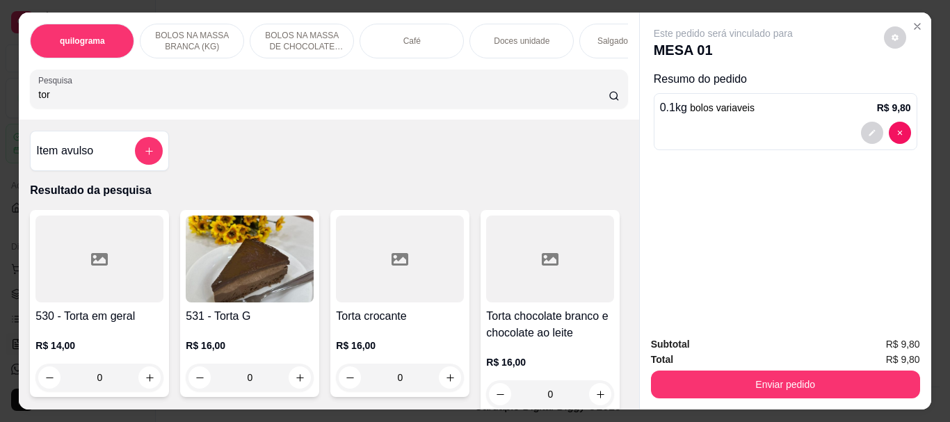
type input "tor"
click at [243, 282] on img at bounding box center [250, 259] width 128 height 87
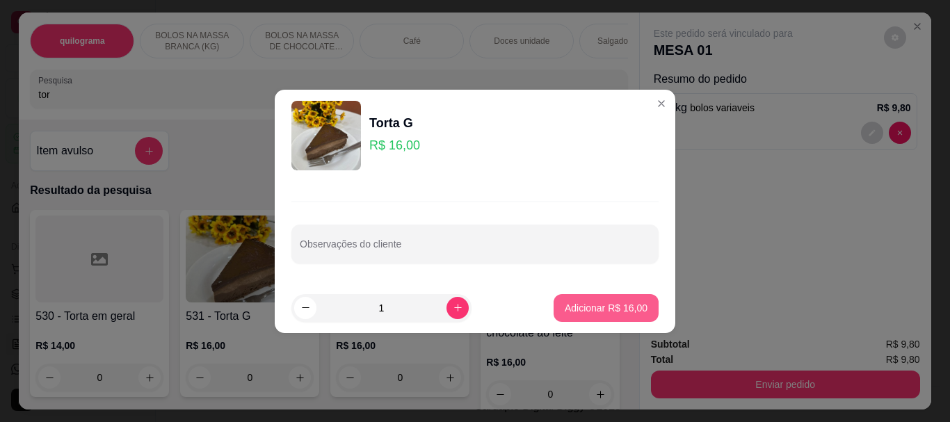
click at [570, 308] on p "Adicionar R$ 16,00" at bounding box center [606, 308] width 83 height 14
type input "1"
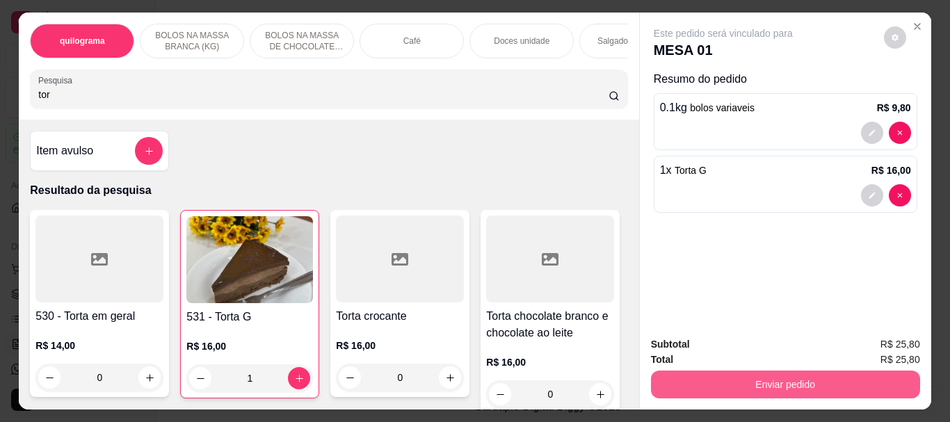
click at [746, 376] on button "Enviar pedido" at bounding box center [785, 385] width 269 height 28
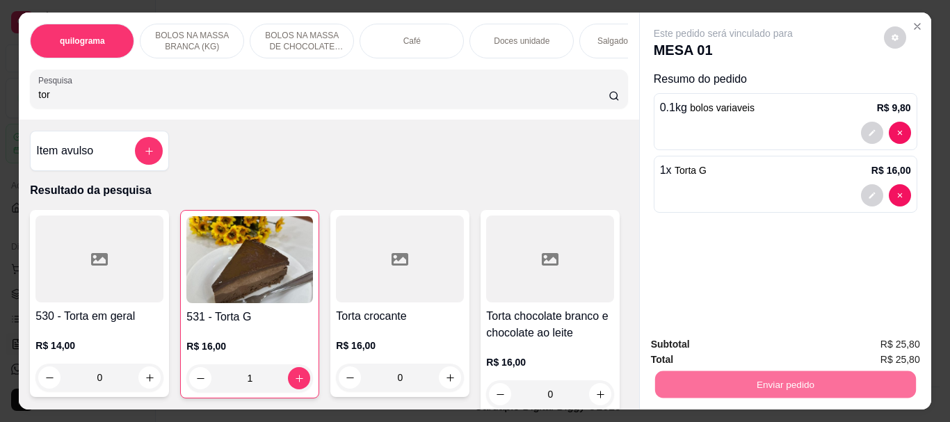
click at [758, 344] on button "Não registrar e enviar pedido" at bounding box center [739, 345] width 141 height 26
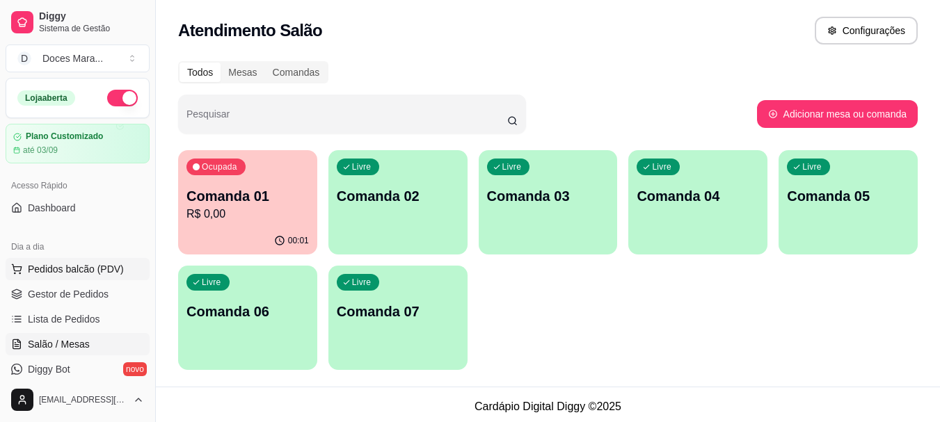
click at [73, 266] on span "Pedidos balcão (PDV)" at bounding box center [76, 269] width 96 height 14
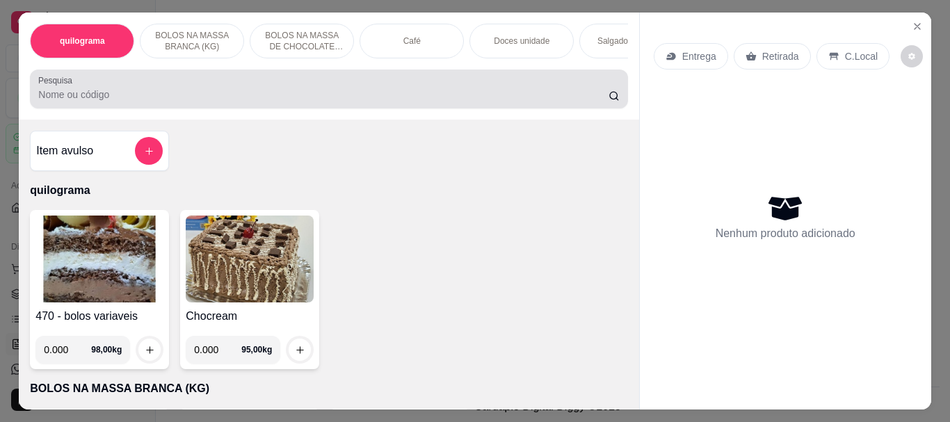
click at [197, 96] on input "Pesquisa" at bounding box center [323, 95] width 570 height 14
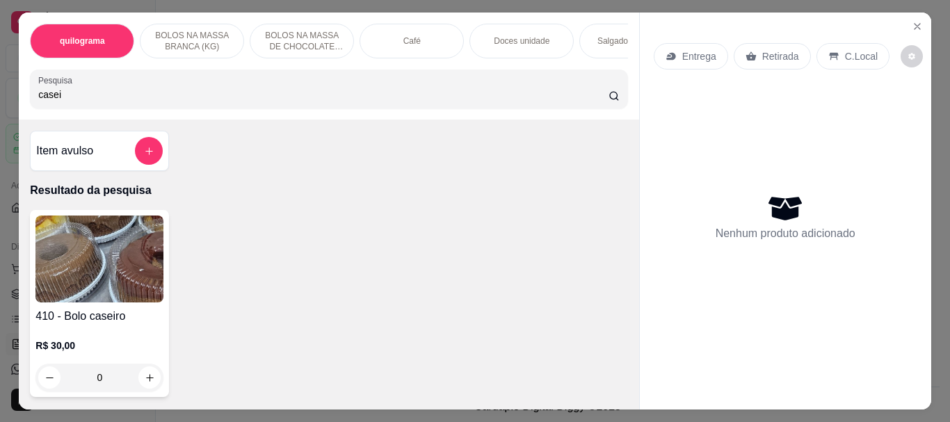
type input "casei"
click at [109, 262] on img at bounding box center [99, 259] width 128 height 87
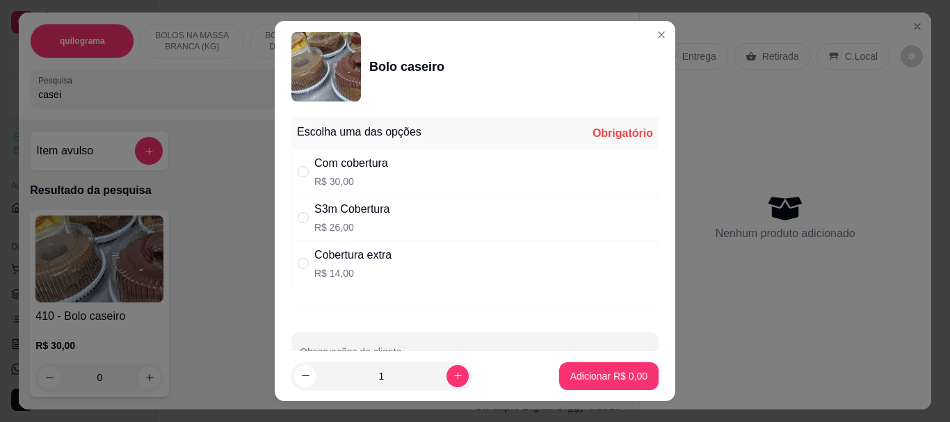
click at [333, 218] on div "S3m Cobertura R$ 26,00" at bounding box center [352, 217] width 76 height 33
radio input "true"
click at [571, 374] on p "Adicionar R$ 26,00" at bounding box center [606, 376] width 83 height 14
type input "1"
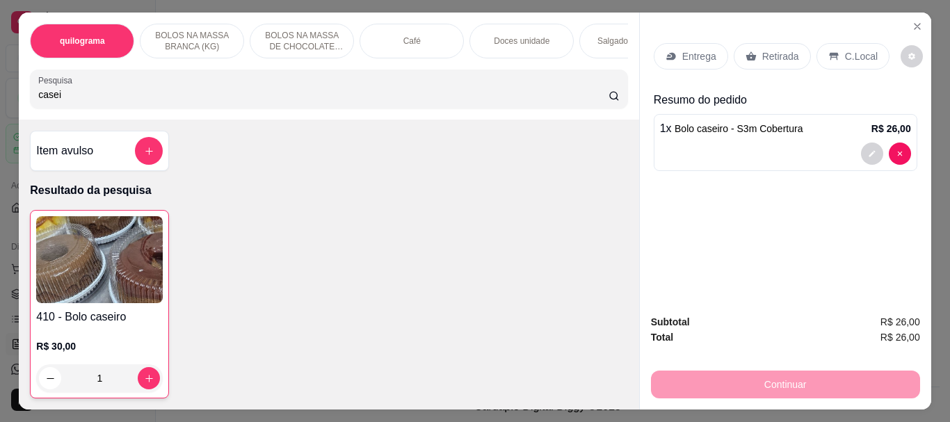
click at [461, 101] on input "casei" at bounding box center [323, 95] width 570 height 14
type input "c"
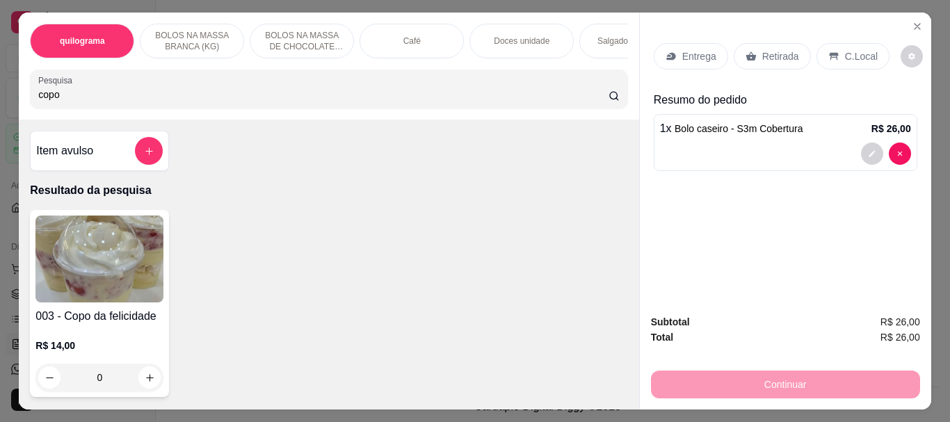
type input "copo"
click at [77, 264] on img at bounding box center [99, 259] width 128 height 87
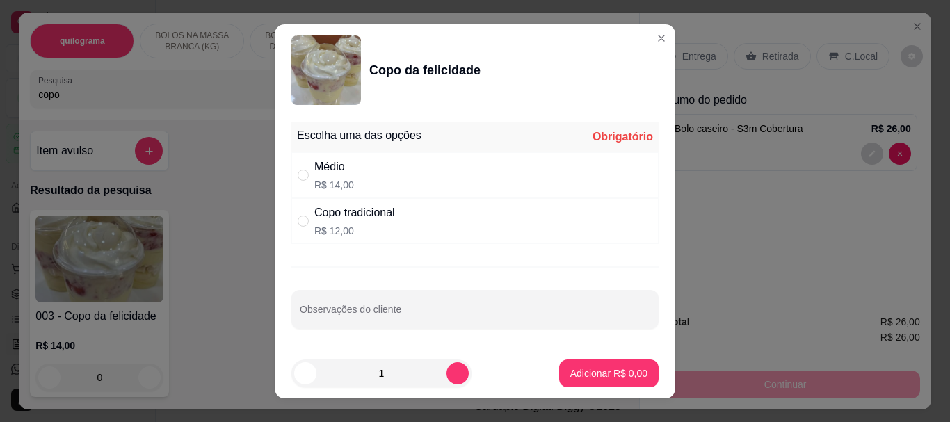
click at [305, 172] on div "" at bounding box center [306, 175] width 17 height 15
radio input "true"
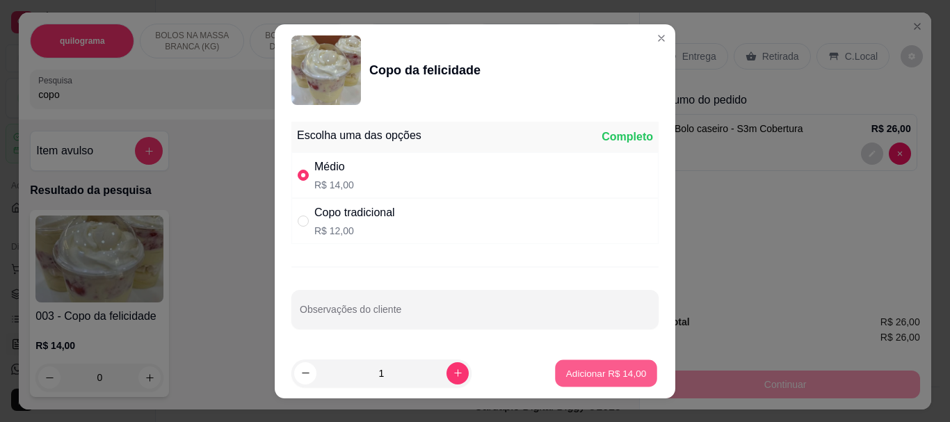
click at [586, 367] on p "Adicionar R$ 14,00" at bounding box center [606, 373] width 81 height 13
type input "1"
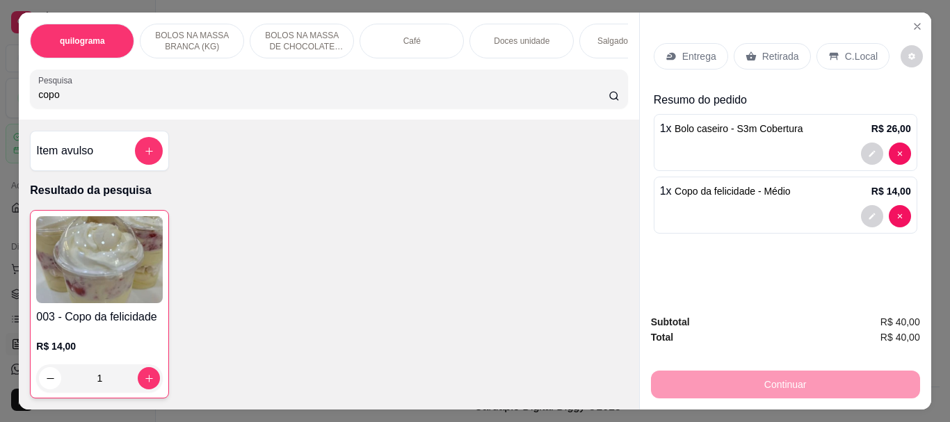
drag, startPoint x: 776, startPoint y: 42, endPoint x: 781, endPoint y: 143, distance: 101.0
click at [776, 43] on div "Retirada" at bounding box center [772, 56] width 77 height 26
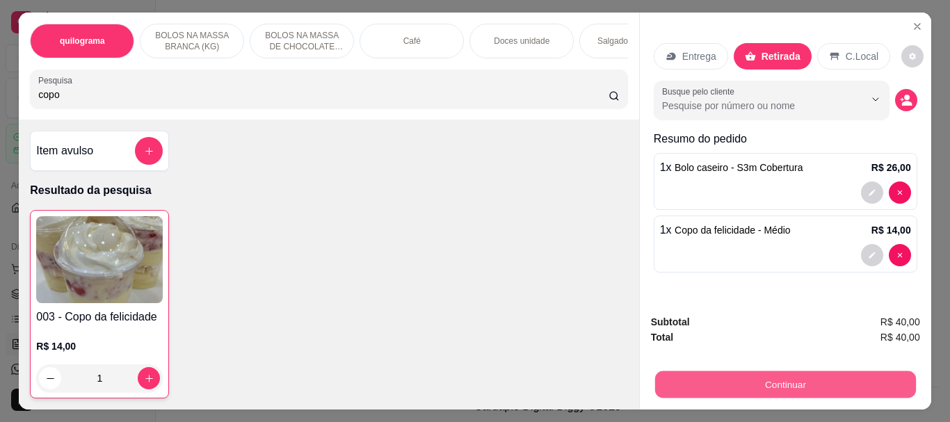
click at [821, 373] on button "Continuar" at bounding box center [785, 384] width 261 height 27
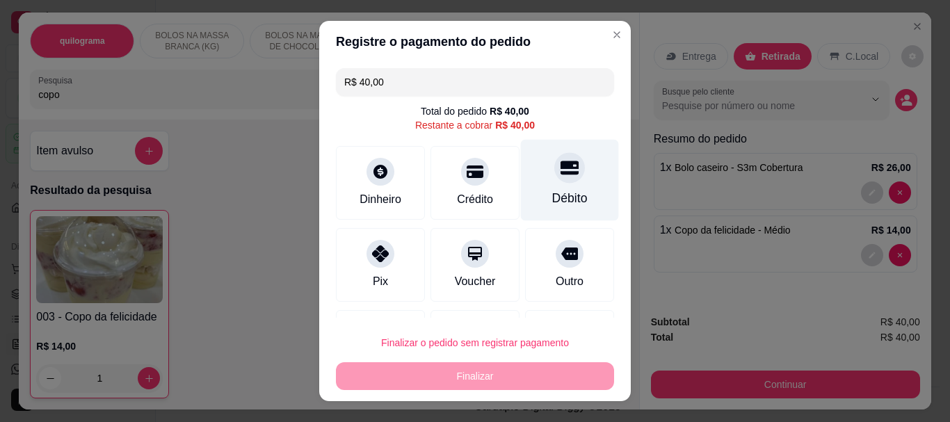
click at [552, 190] on div "Débito" at bounding box center [569, 199] width 35 height 18
type input "R$ 0,00"
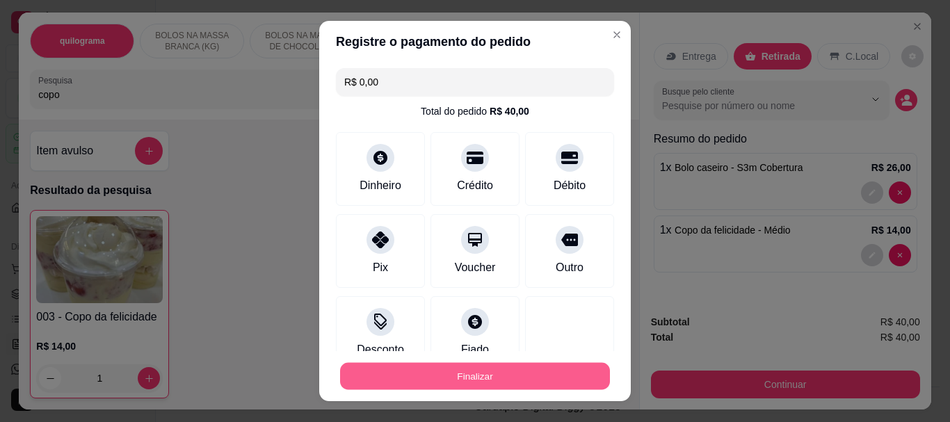
click at [546, 378] on button "Finalizar" at bounding box center [475, 375] width 270 height 27
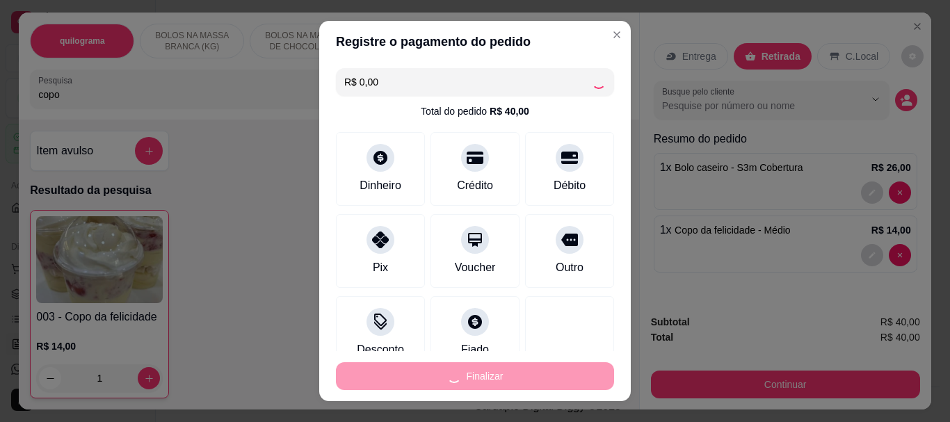
type input "0"
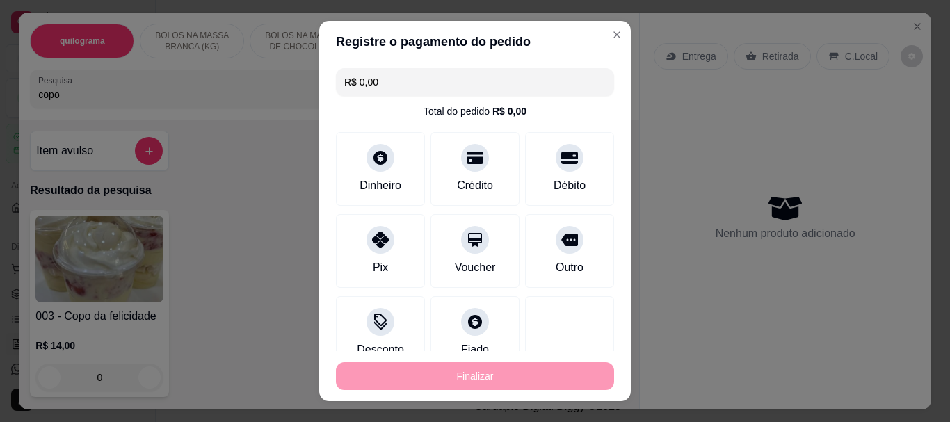
type input "-R$ 40,00"
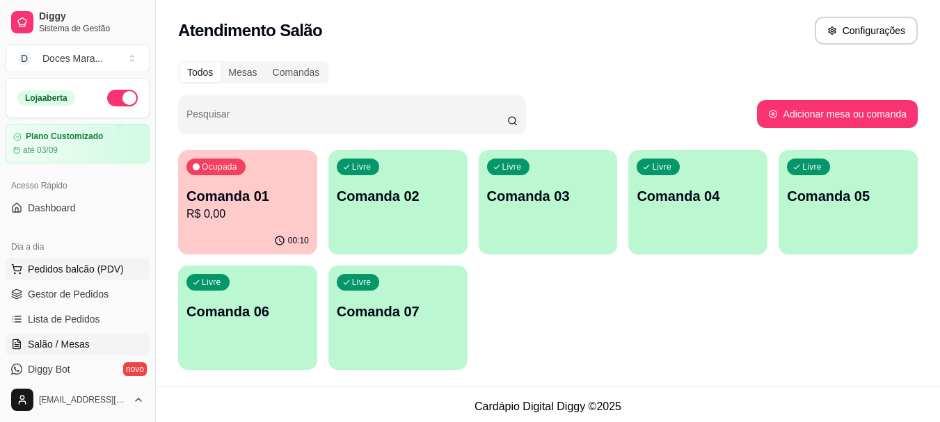
click at [93, 265] on span "Pedidos balcão (PDV)" at bounding box center [76, 269] width 96 height 14
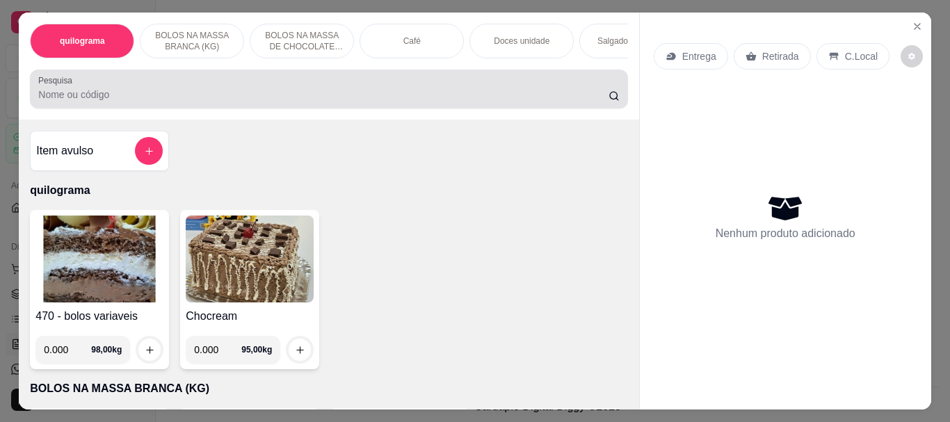
click at [339, 95] on input "Pesquisa" at bounding box center [323, 95] width 570 height 14
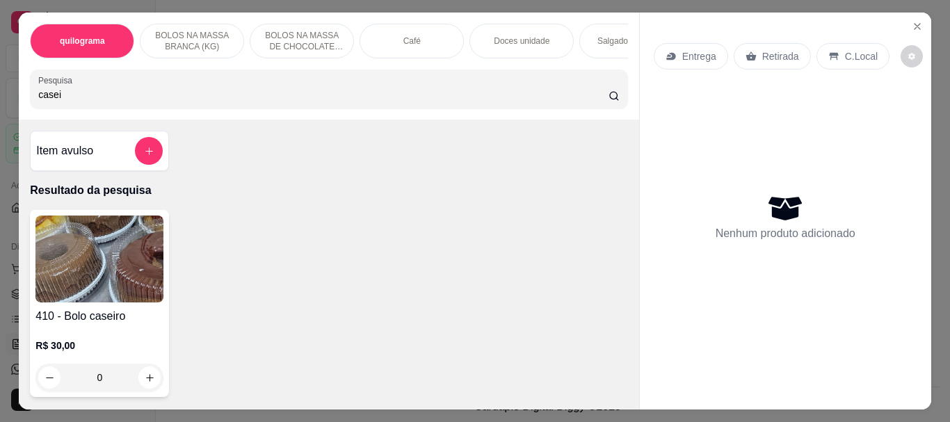
type input "casei"
click at [136, 296] on img at bounding box center [99, 259] width 128 height 87
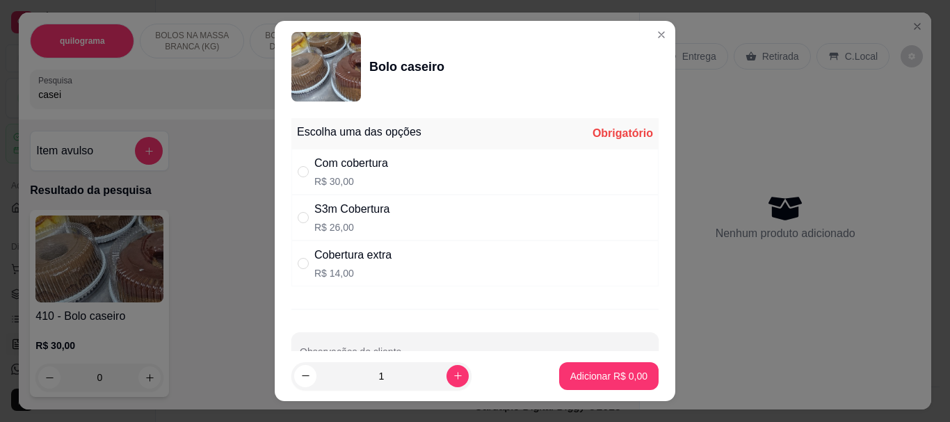
click at [321, 216] on div "S3m Cobertura" at bounding box center [352, 209] width 76 height 17
radio input "true"
click at [564, 369] on button "Adicionar R$ 26,00" at bounding box center [606, 376] width 105 height 28
type input "1"
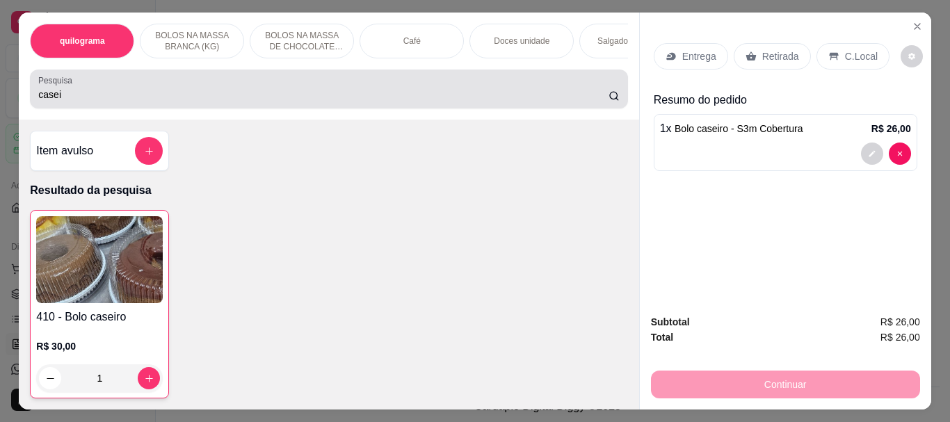
click at [401, 87] on div "casei" at bounding box center [328, 89] width 581 height 28
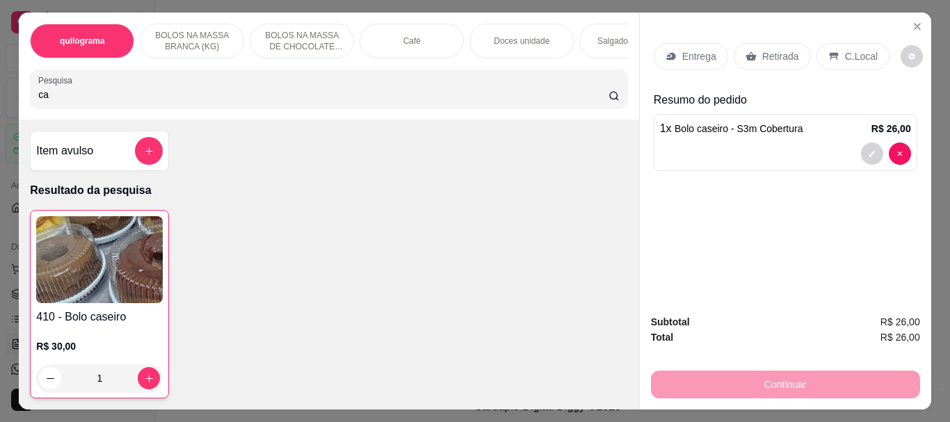
type input "c"
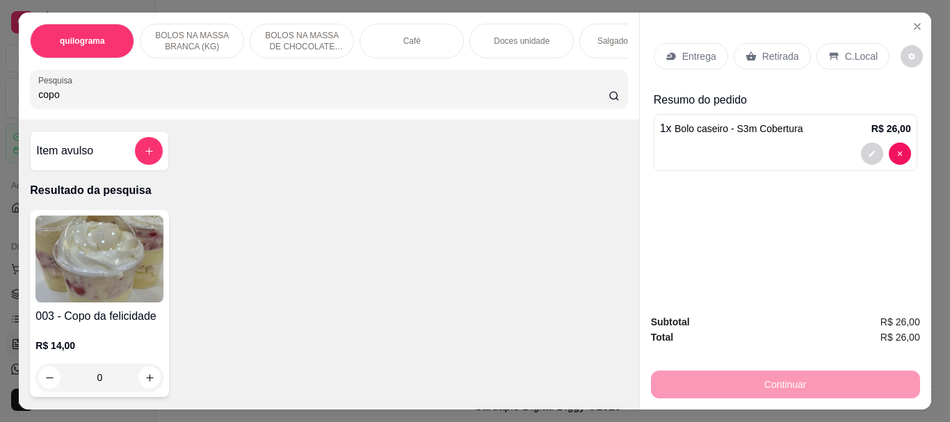
type input "copo"
click at [125, 246] on img at bounding box center [99, 259] width 128 height 87
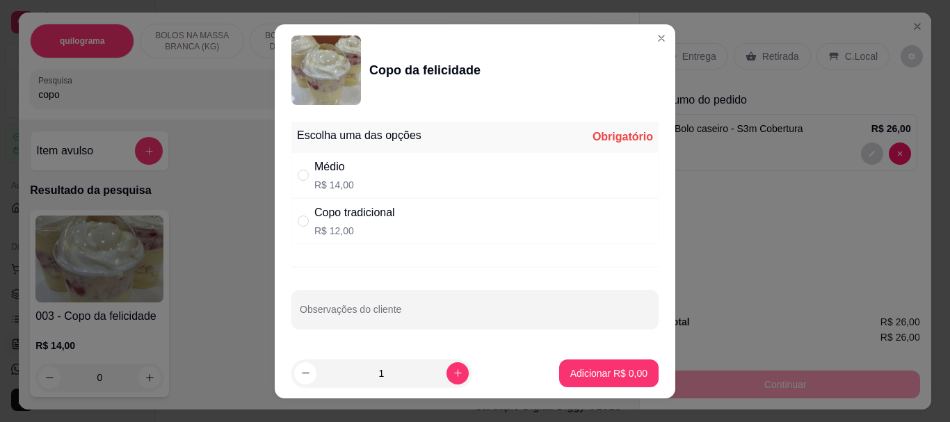
click at [384, 166] on div "Médio R$ 14,00" at bounding box center [474, 175] width 367 height 46
radio input "true"
click at [598, 367] on p "Adicionar R$ 14,00" at bounding box center [606, 374] width 83 height 14
type input "1"
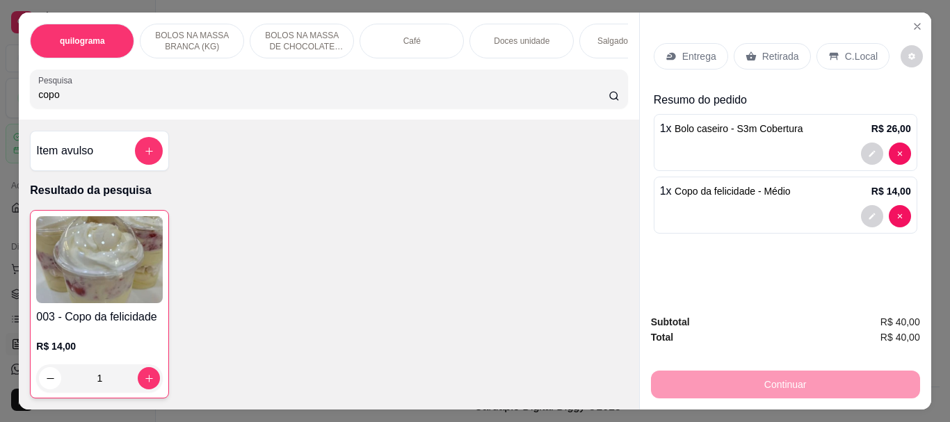
click at [773, 49] on p "Retirada" at bounding box center [780, 56] width 37 height 14
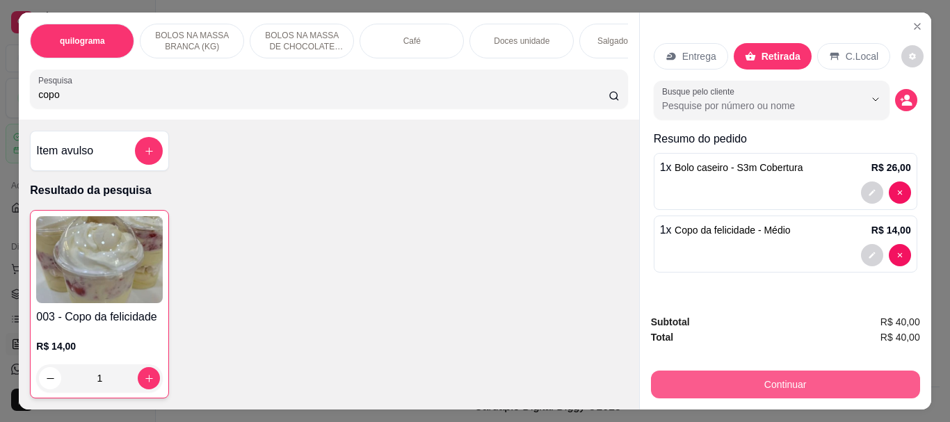
click at [769, 371] on button "Continuar" at bounding box center [785, 385] width 269 height 28
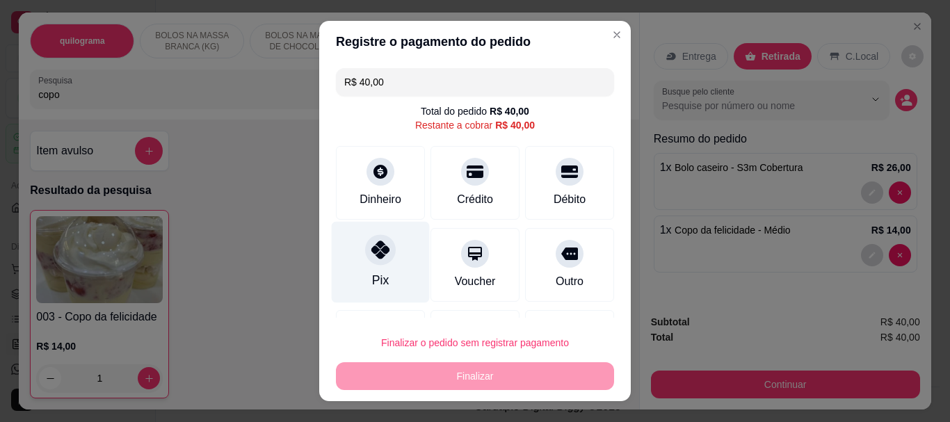
click at [369, 264] on div at bounding box center [380, 250] width 31 height 31
type input "R$ 0,00"
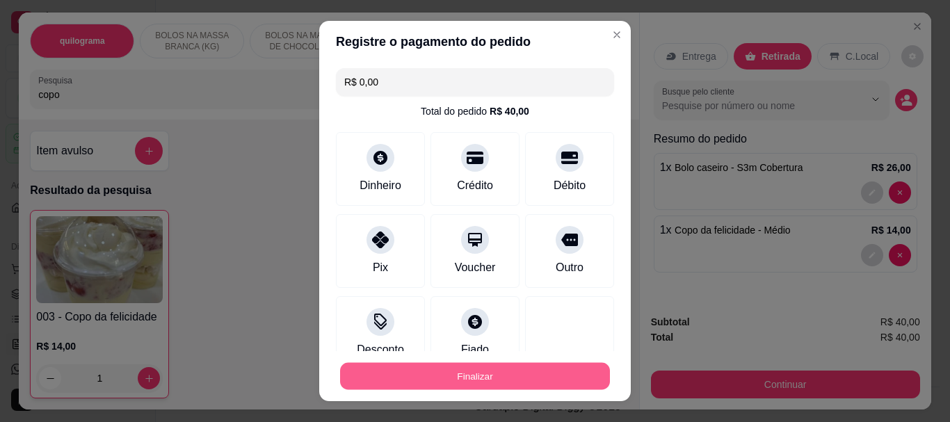
click at [444, 373] on button "Finalizar" at bounding box center [475, 375] width 270 height 27
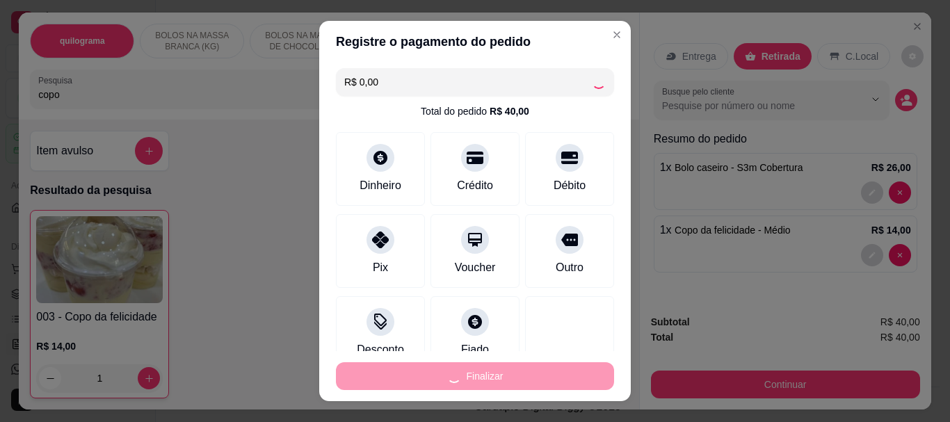
type input "0"
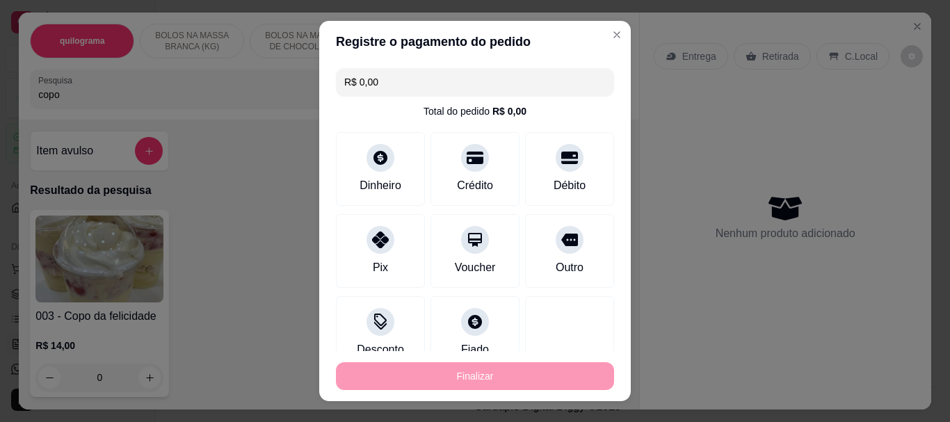
type input "-R$ 40,00"
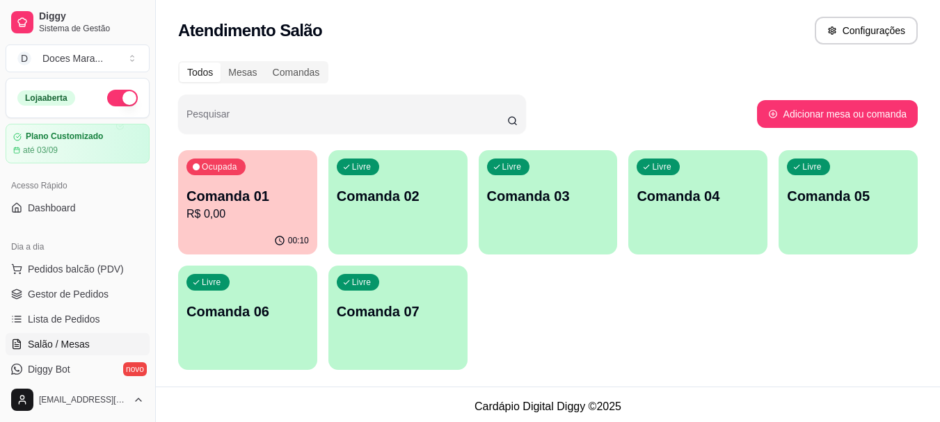
click at [282, 216] on p "R$ 0,00" at bounding box center [247, 214] width 122 height 17
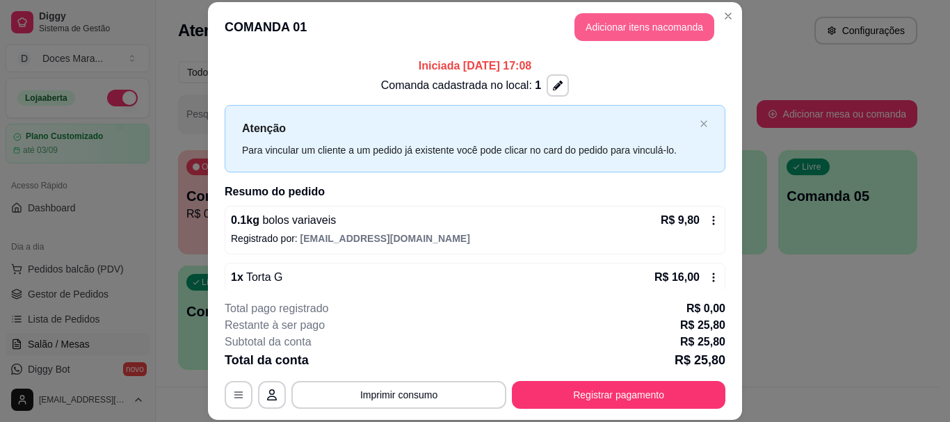
click at [596, 18] on button "Adicionar itens na comanda" at bounding box center [645, 27] width 140 height 28
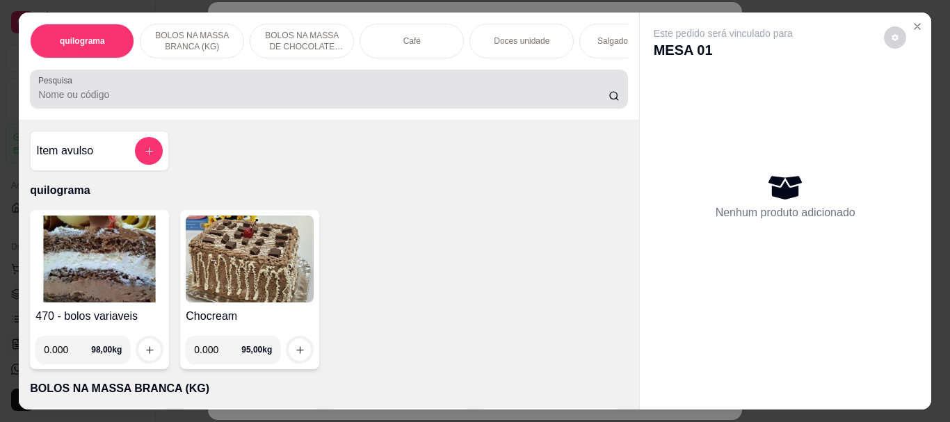
click at [213, 81] on div at bounding box center [328, 89] width 581 height 28
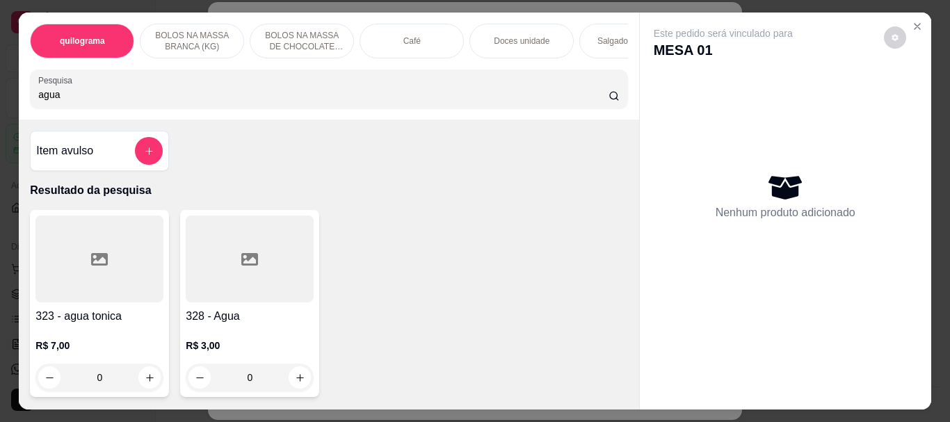
type input "agua"
click at [215, 280] on div at bounding box center [250, 259] width 128 height 87
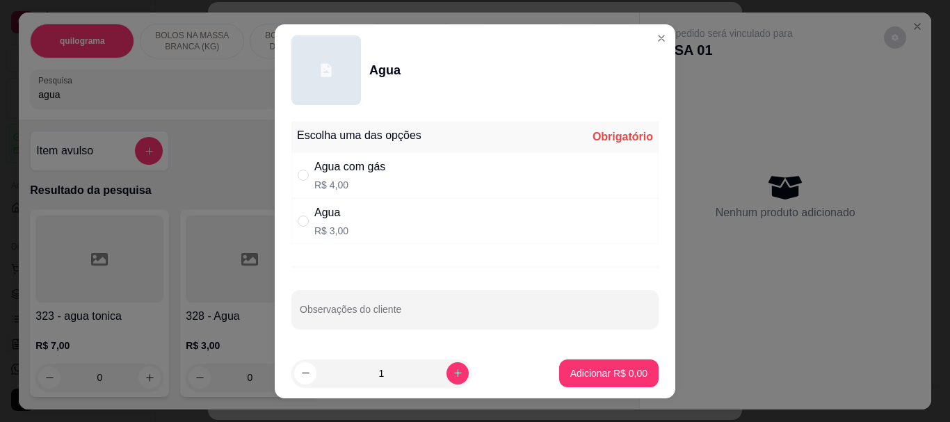
click at [314, 220] on div "Agua" at bounding box center [331, 213] width 34 height 17
radio input "true"
click at [571, 370] on p "Adicionar R$ 3,00" at bounding box center [608, 373] width 75 height 13
type input "1"
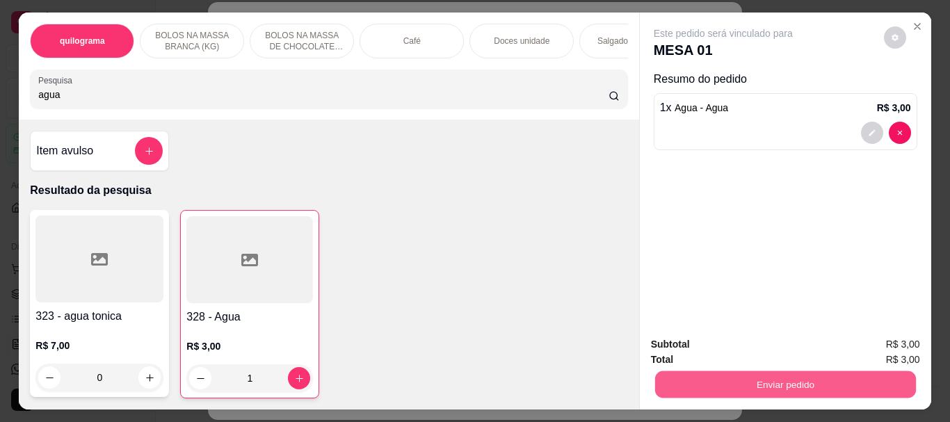
click at [703, 386] on button "Enviar pedido" at bounding box center [785, 384] width 261 height 27
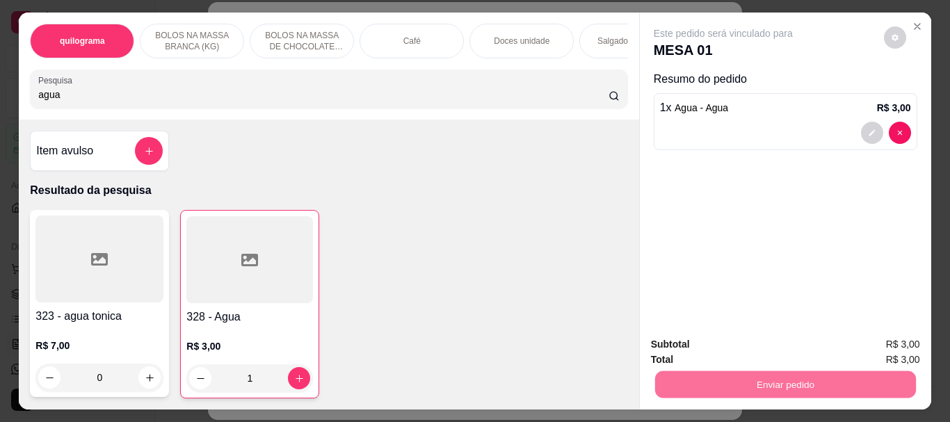
click at [739, 339] on button "Não registrar e enviar pedido" at bounding box center [739, 345] width 141 height 26
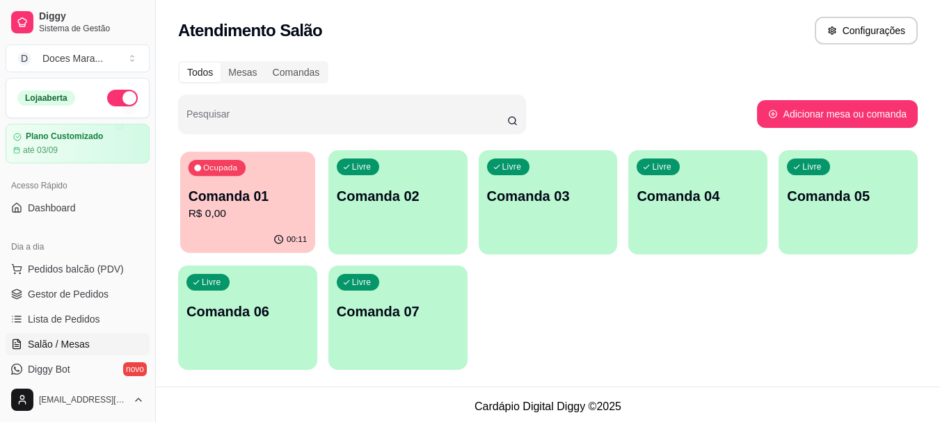
click at [264, 203] on p "Comanda 01" at bounding box center [248, 196] width 119 height 19
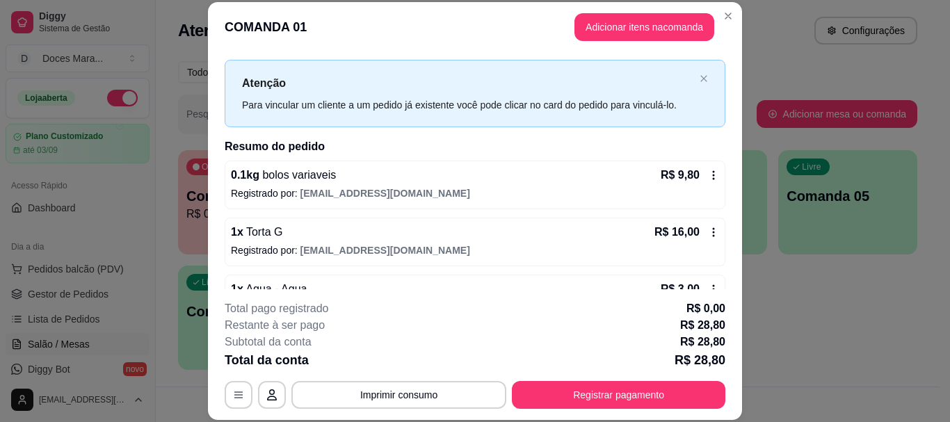
scroll to position [85, 0]
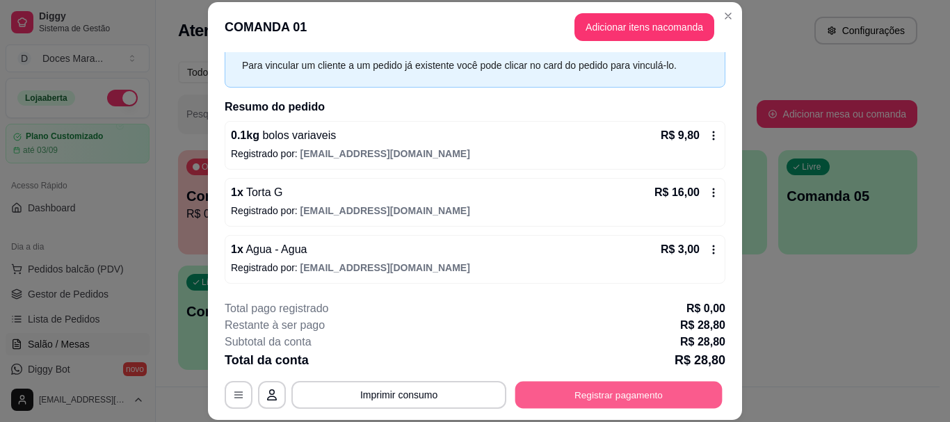
click at [649, 395] on button "Registrar pagamento" at bounding box center [619, 395] width 207 height 27
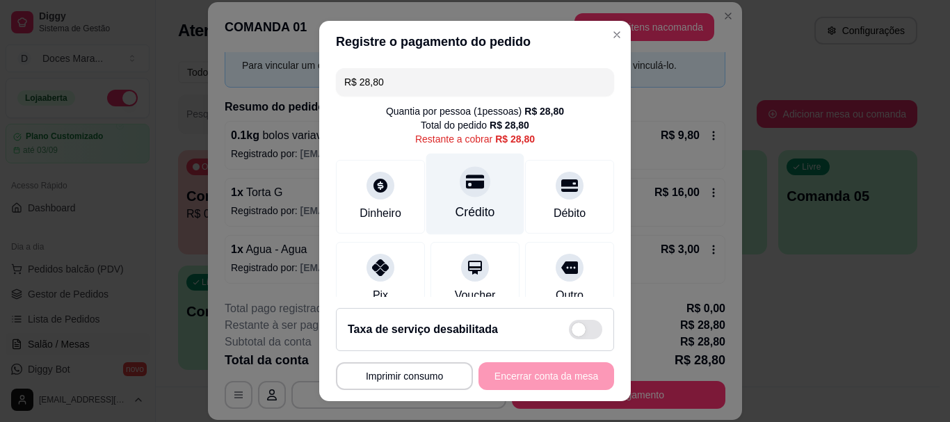
click at [445, 191] on div "Crédito" at bounding box center [475, 194] width 98 height 81
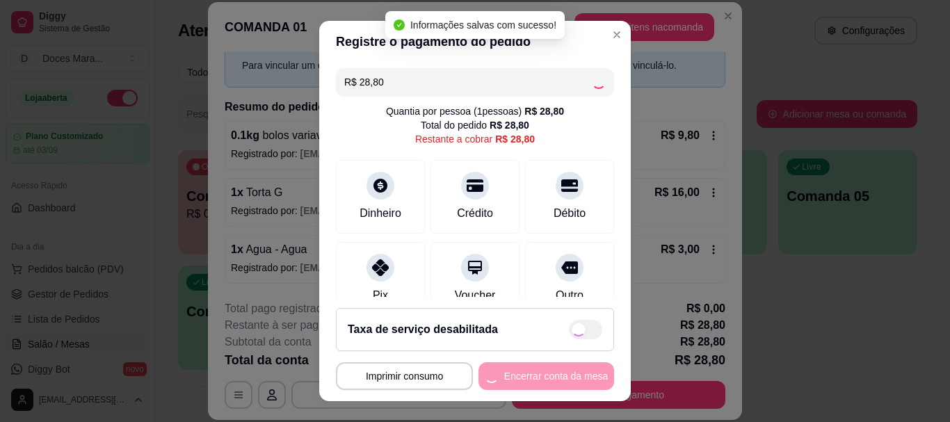
type input "R$ 0,00"
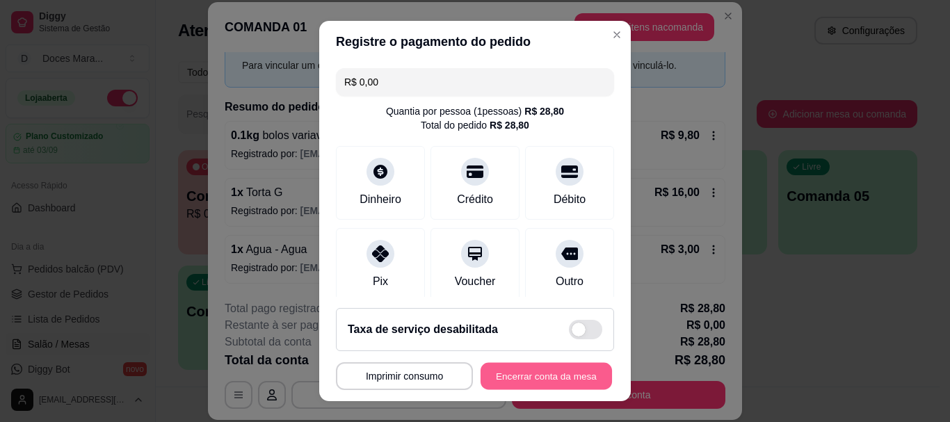
click at [522, 384] on button "Encerrar conta da mesa" at bounding box center [546, 375] width 131 height 27
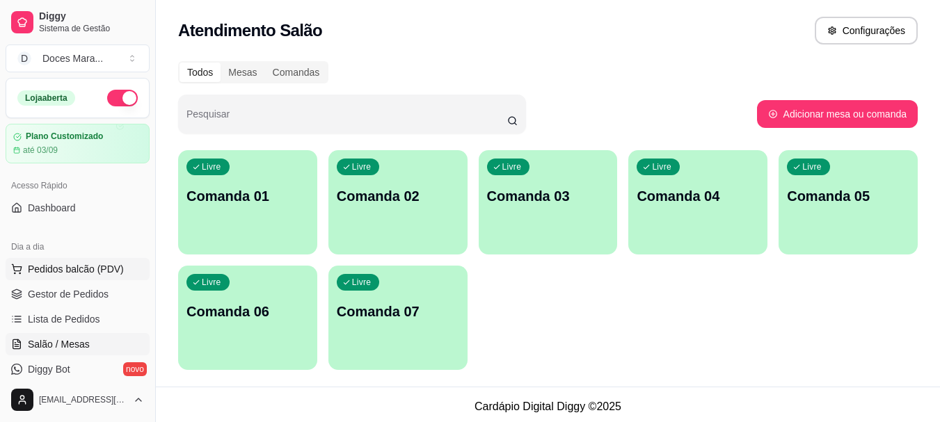
click at [107, 272] on span "Pedidos balcão (PDV)" at bounding box center [76, 269] width 96 height 14
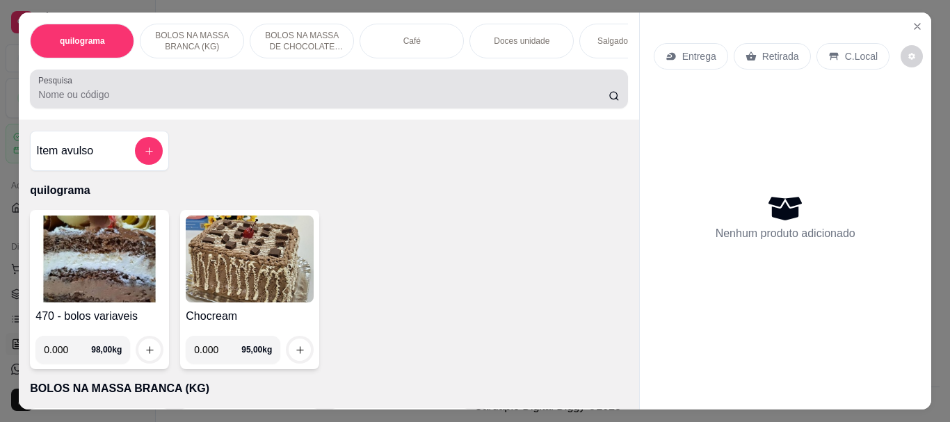
click at [166, 97] on input "Pesquisa" at bounding box center [323, 95] width 570 height 14
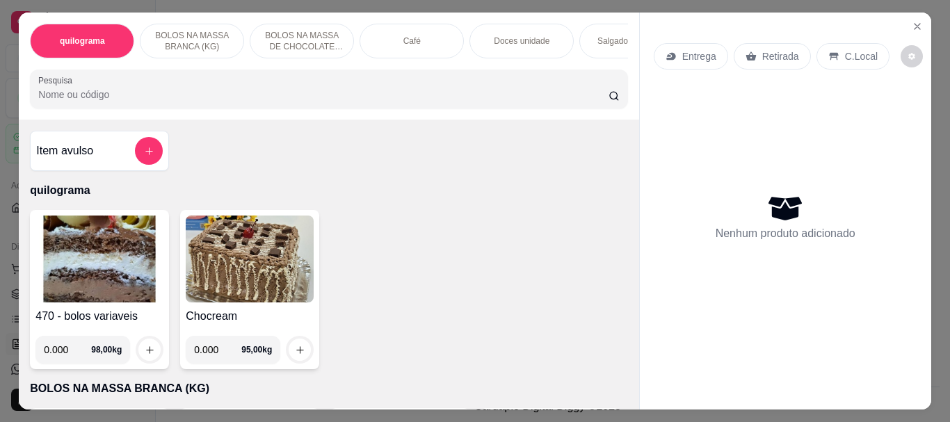
click at [92, 288] on img at bounding box center [99, 259] width 128 height 87
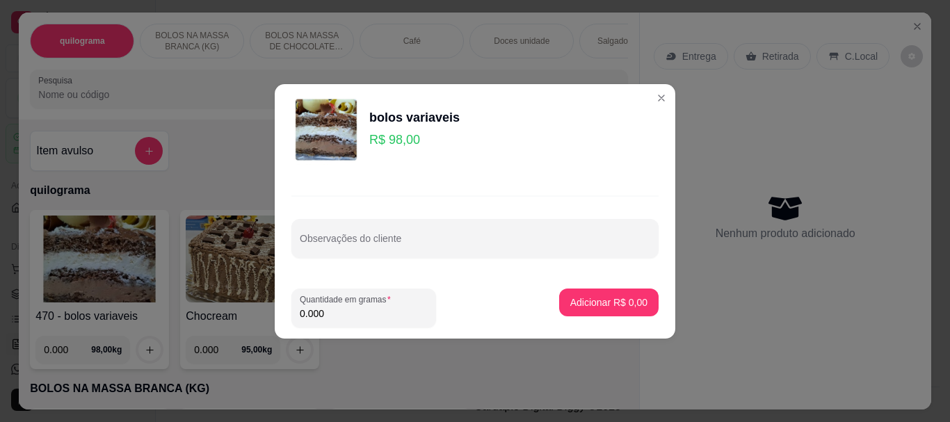
click at [367, 307] on input "0.000" at bounding box center [364, 314] width 128 height 14
type input "0.250"
click at [587, 296] on p "Adicionar R$ 24,50" at bounding box center [606, 302] width 81 height 13
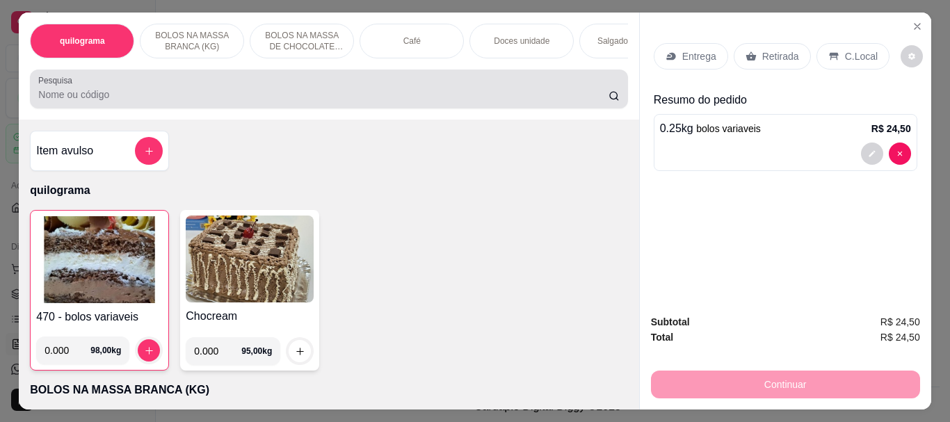
click at [270, 92] on div at bounding box center [328, 89] width 581 height 28
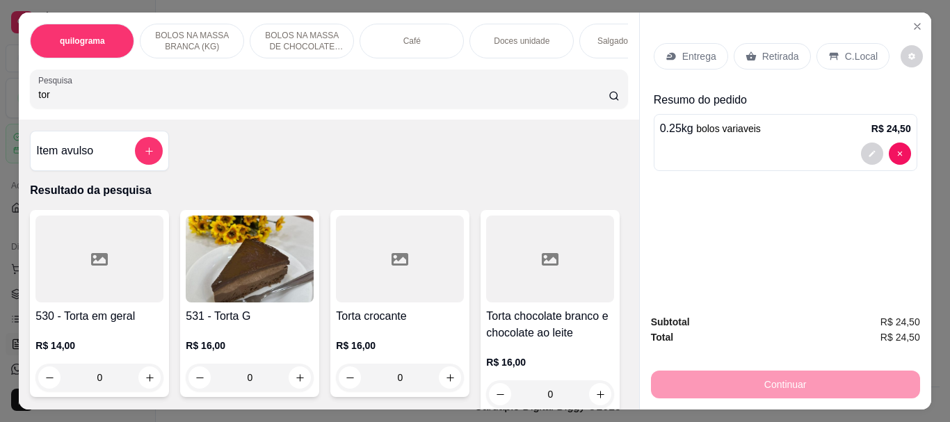
type input "tor"
click at [375, 280] on div at bounding box center [400, 259] width 128 height 87
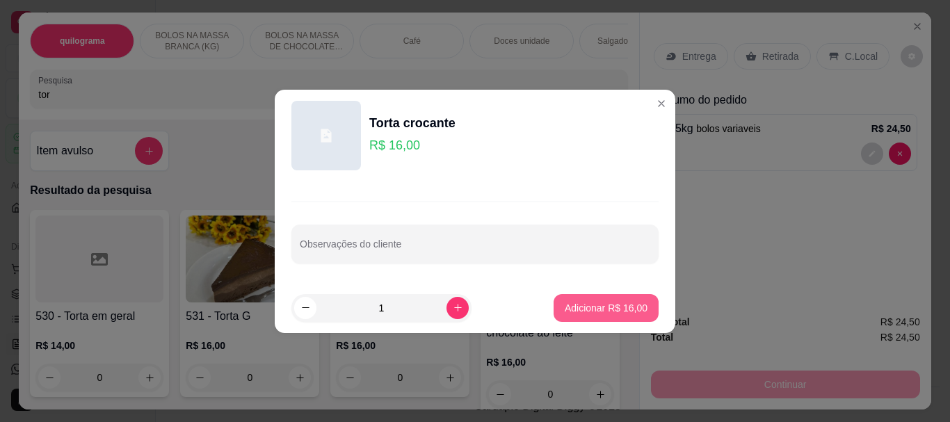
click at [576, 306] on p "Adicionar R$ 16,00" at bounding box center [606, 308] width 83 height 14
type input "1"
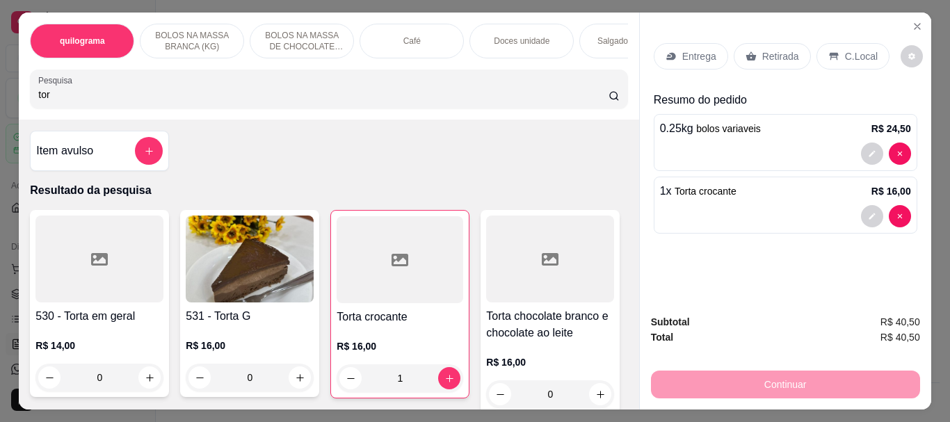
click at [773, 51] on p "Retirada" at bounding box center [780, 56] width 37 height 14
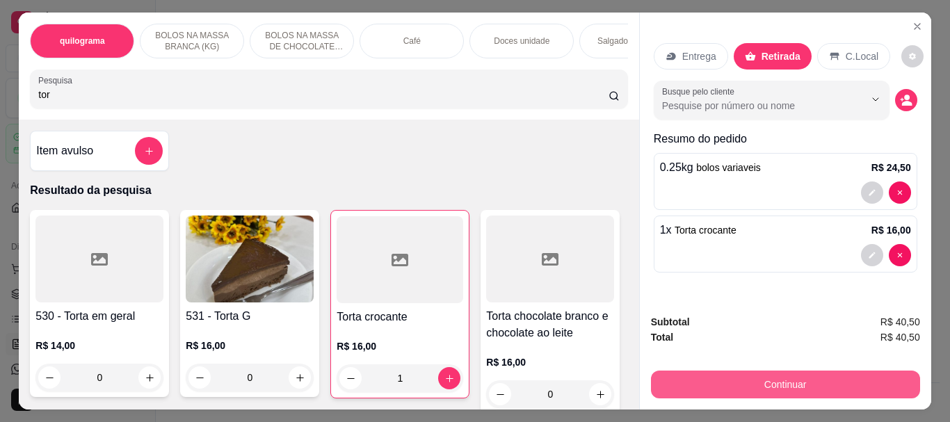
click at [799, 371] on button "Continuar" at bounding box center [785, 385] width 269 height 28
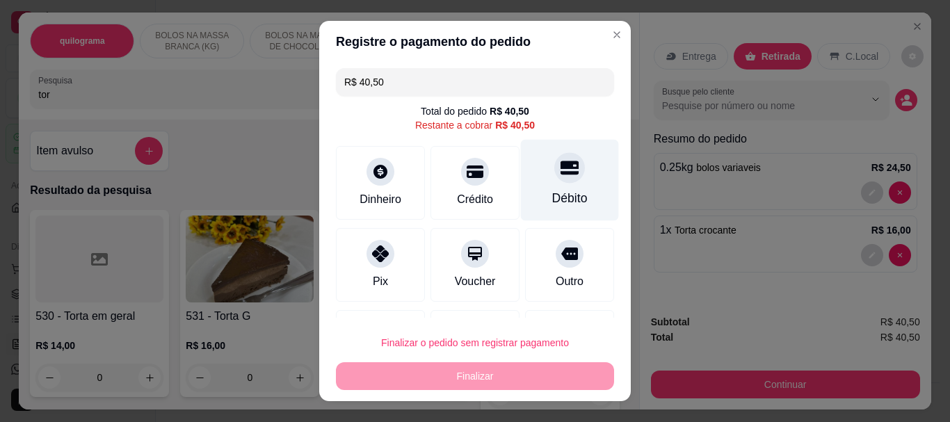
click at [554, 182] on div at bounding box center [569, 168] width 31 height 31
type input "R$ 0,00"
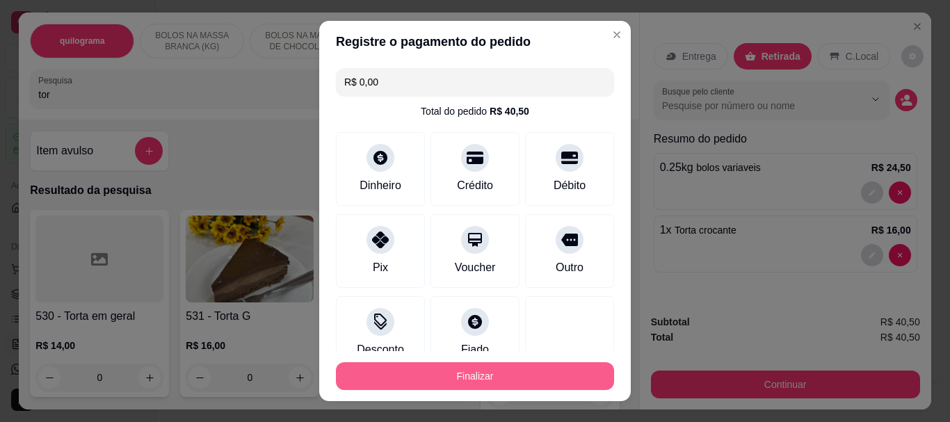
click at [502, 381] on button "Finalizar" at bounding box center [475, 376] width 278 height 28
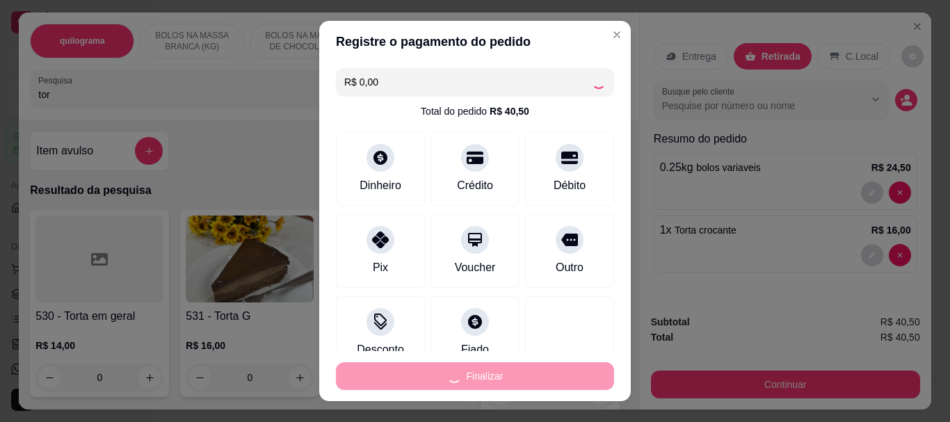
type input "0"
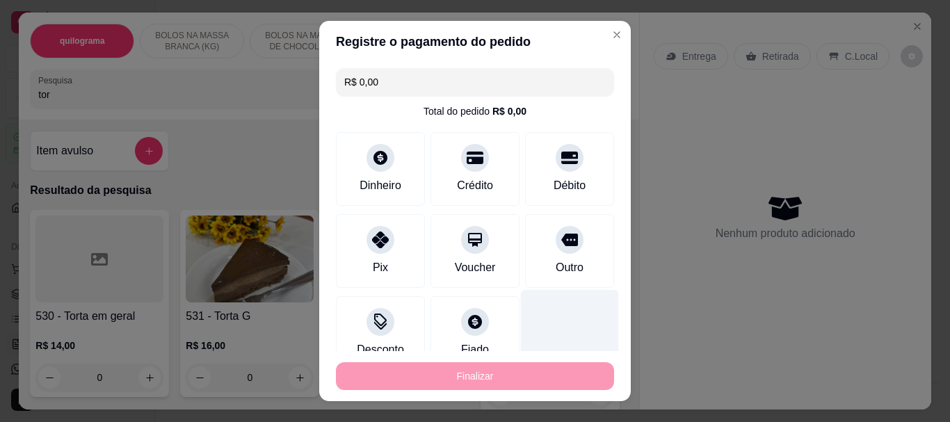
type input "-R$ 40,50"
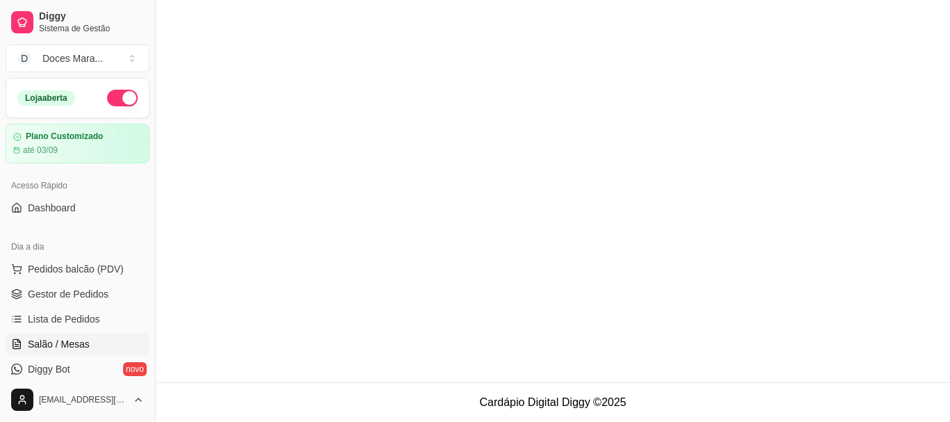
click at [68, 342] on span "Salão / Mesas" at bounding box center [59, 344] width 62 height 14
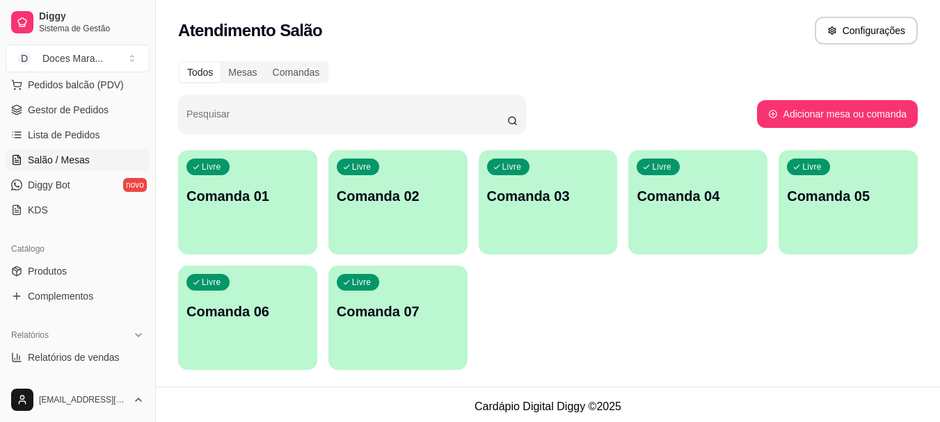
scroll to position [209, 0]
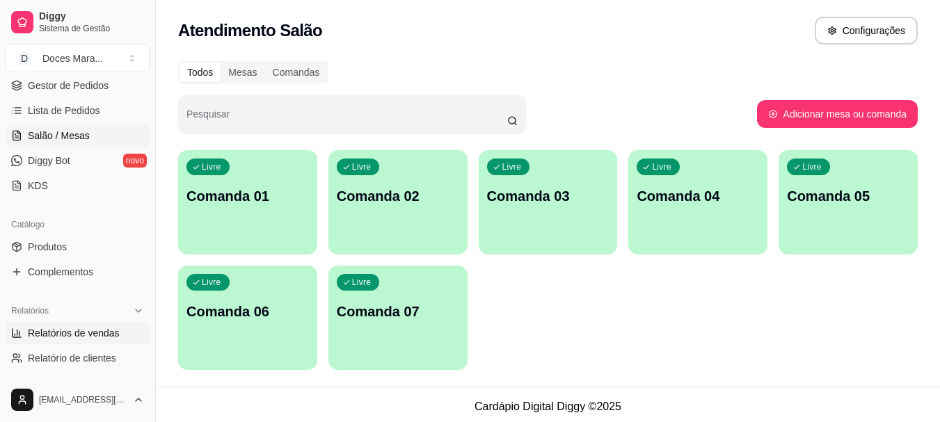
click at [93, 333] on span "Relatórios de vendas" at bounding box center [74, 333] width 92 height 14
select select "ALL"
select select "0"
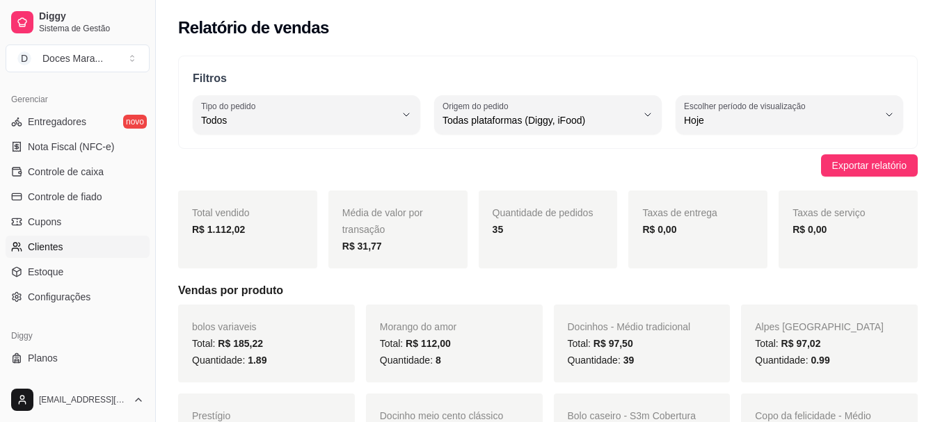
scroll to position [579, 0]
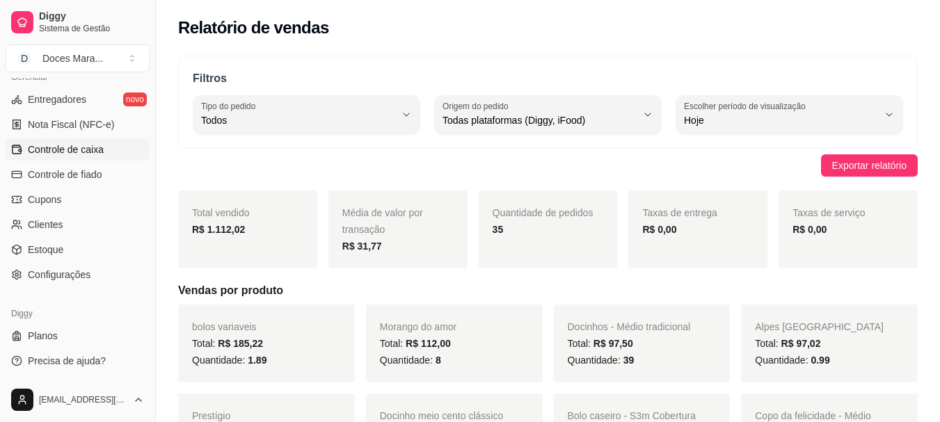
click at [88, 150] on span "Controle de caixa" at bounding box center [66, 150] width 76 height 14
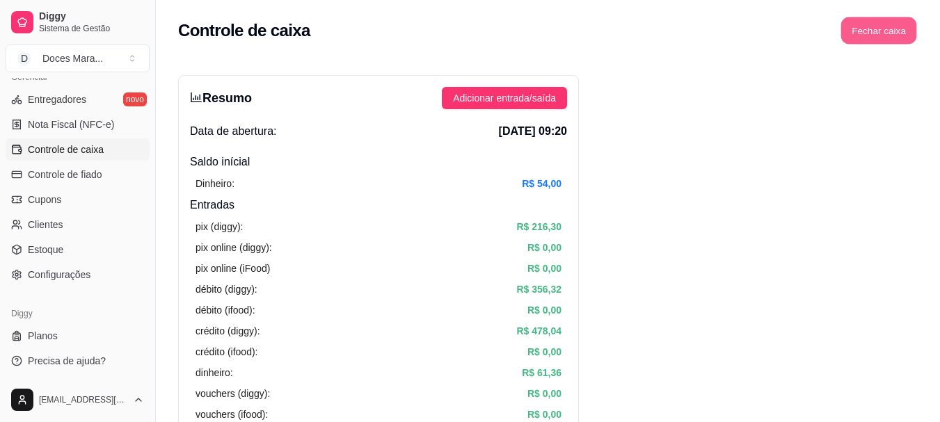
click at [868, 29] on button "Fechar caixa" at bounding box center [879, 30] width 76 height 27
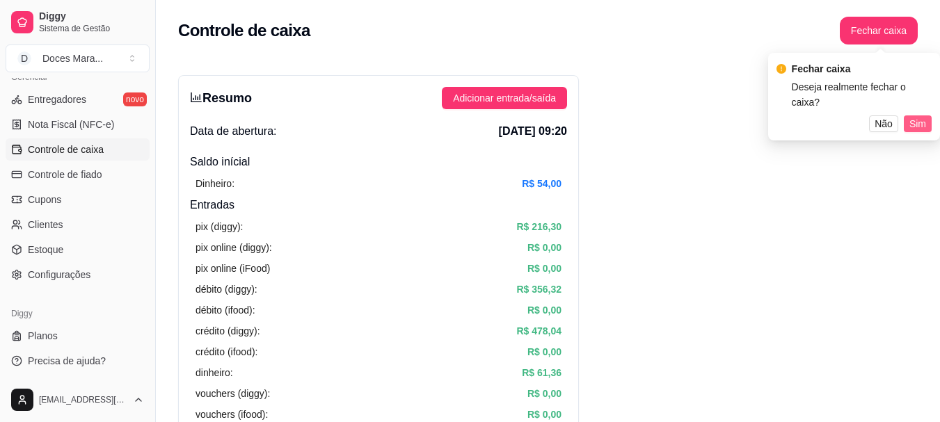
click at [918, 116] on span "Sim" at bounding box center [917, 123] width 17 height 15
